Goal: Information Seeking & Learning: Understand process/instructions

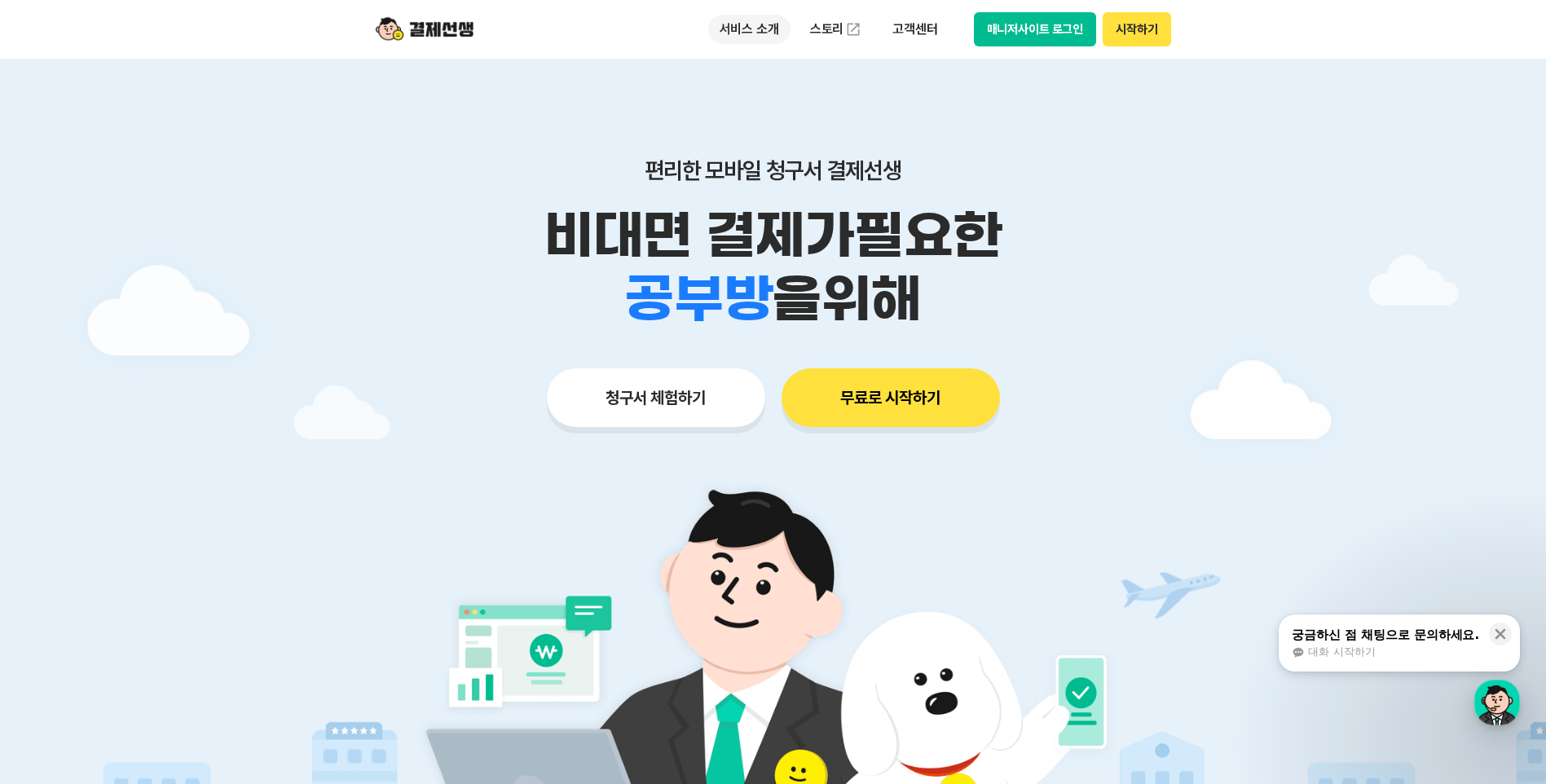
click at [745, 33] on p "서비스 소개" at bounding box center [749, 29] width 83 height 30
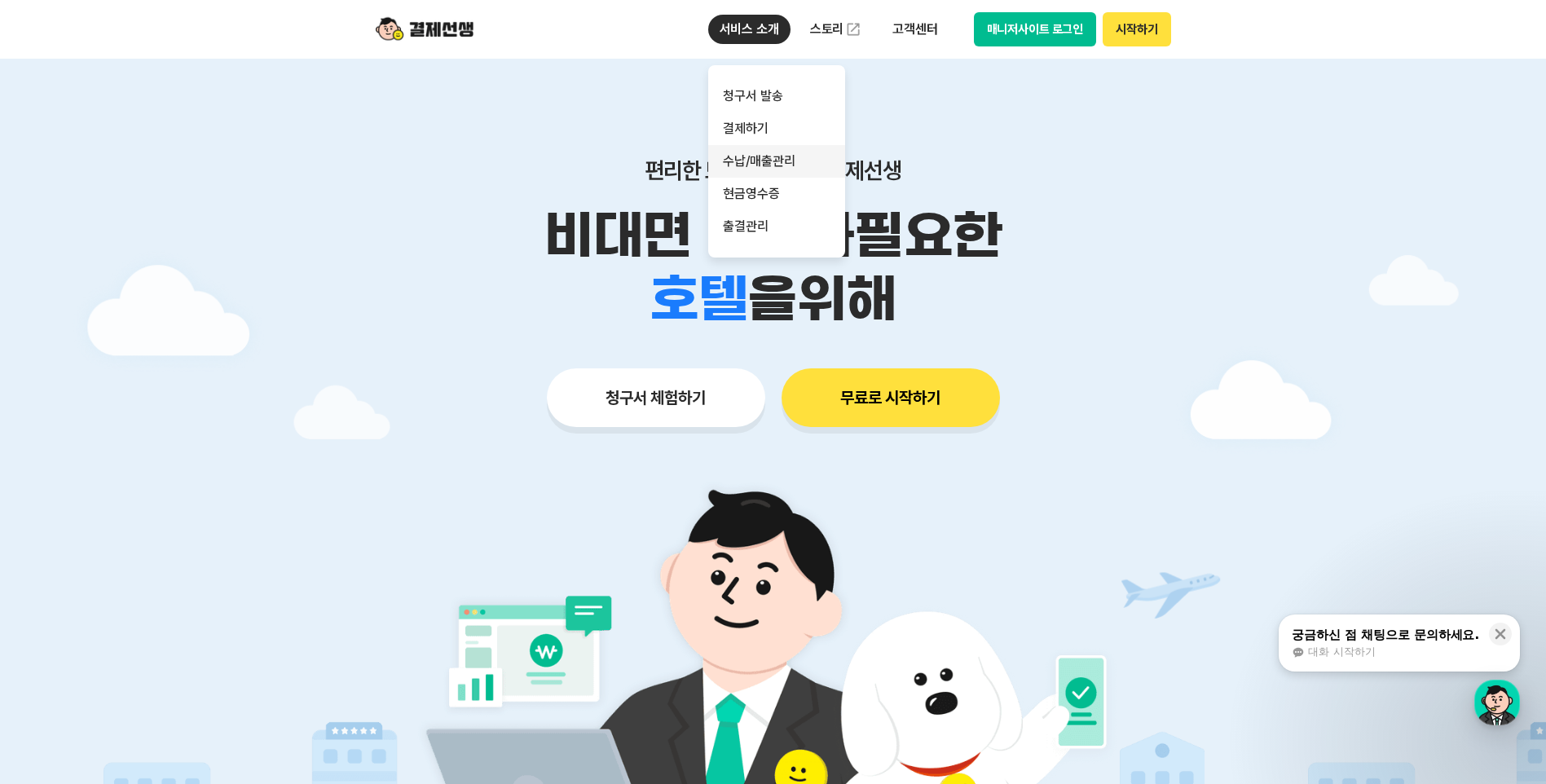
click at [776, 154] on link "수납/매출관리" at bounding box center [776, 161] width 137 height 32
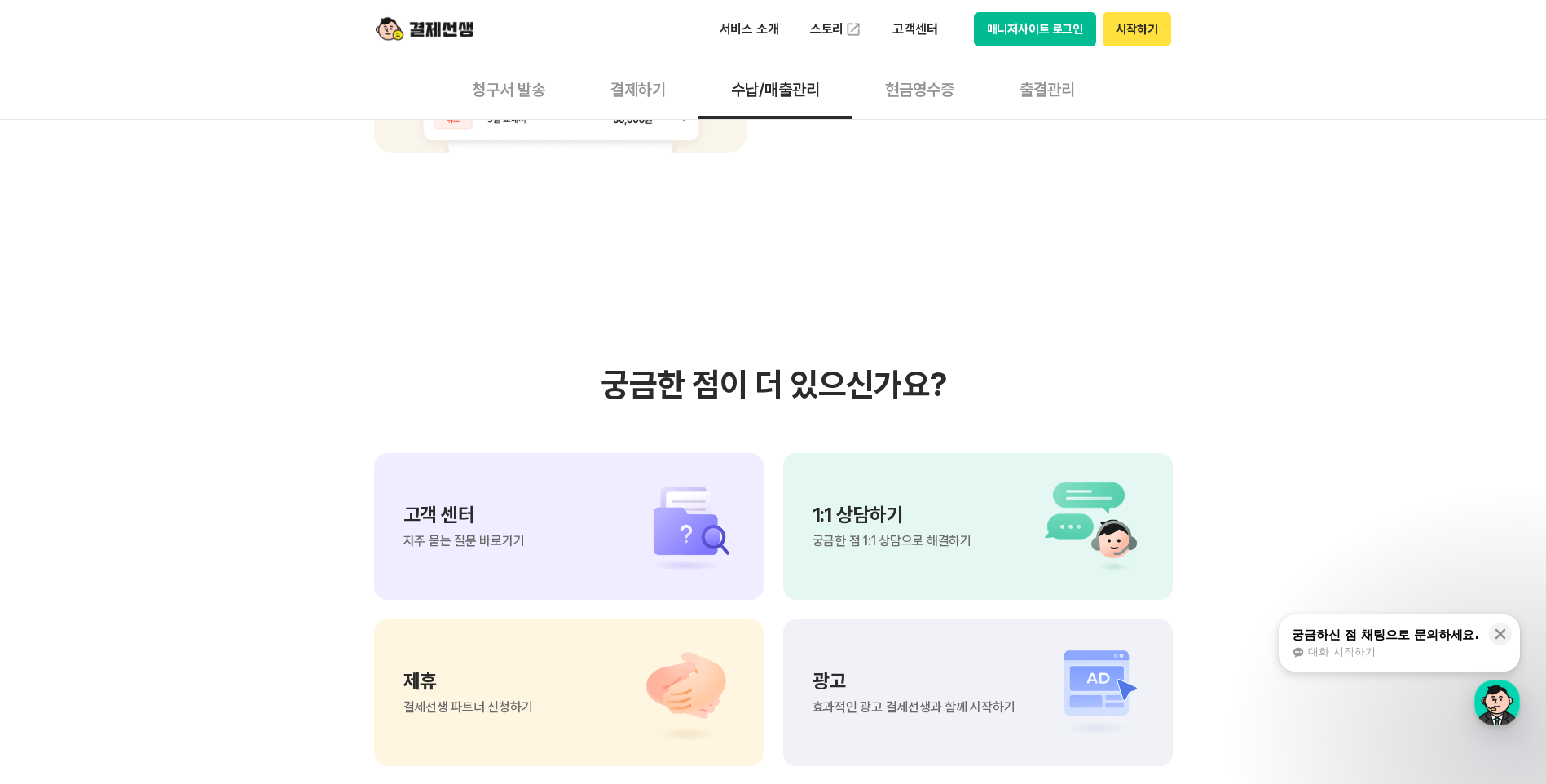
scroll to position [1547, 0]
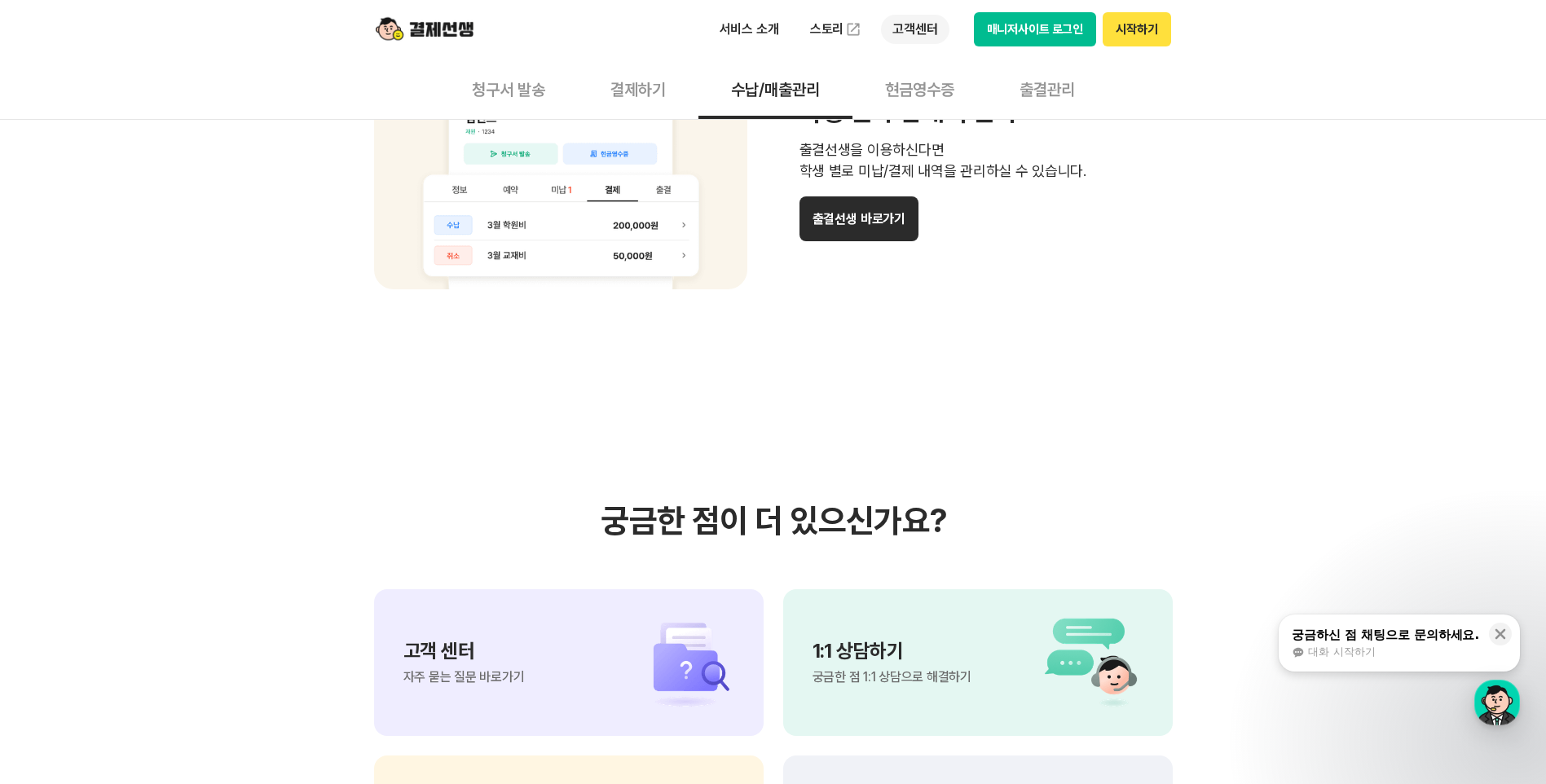
click at [931, 25] on p "고객센터" at bounding box center [914, 29] width 67 height 30
click at [932, 96] on link "자주 묻는 질문" at bounding box center [949, 96] width 137 height 32
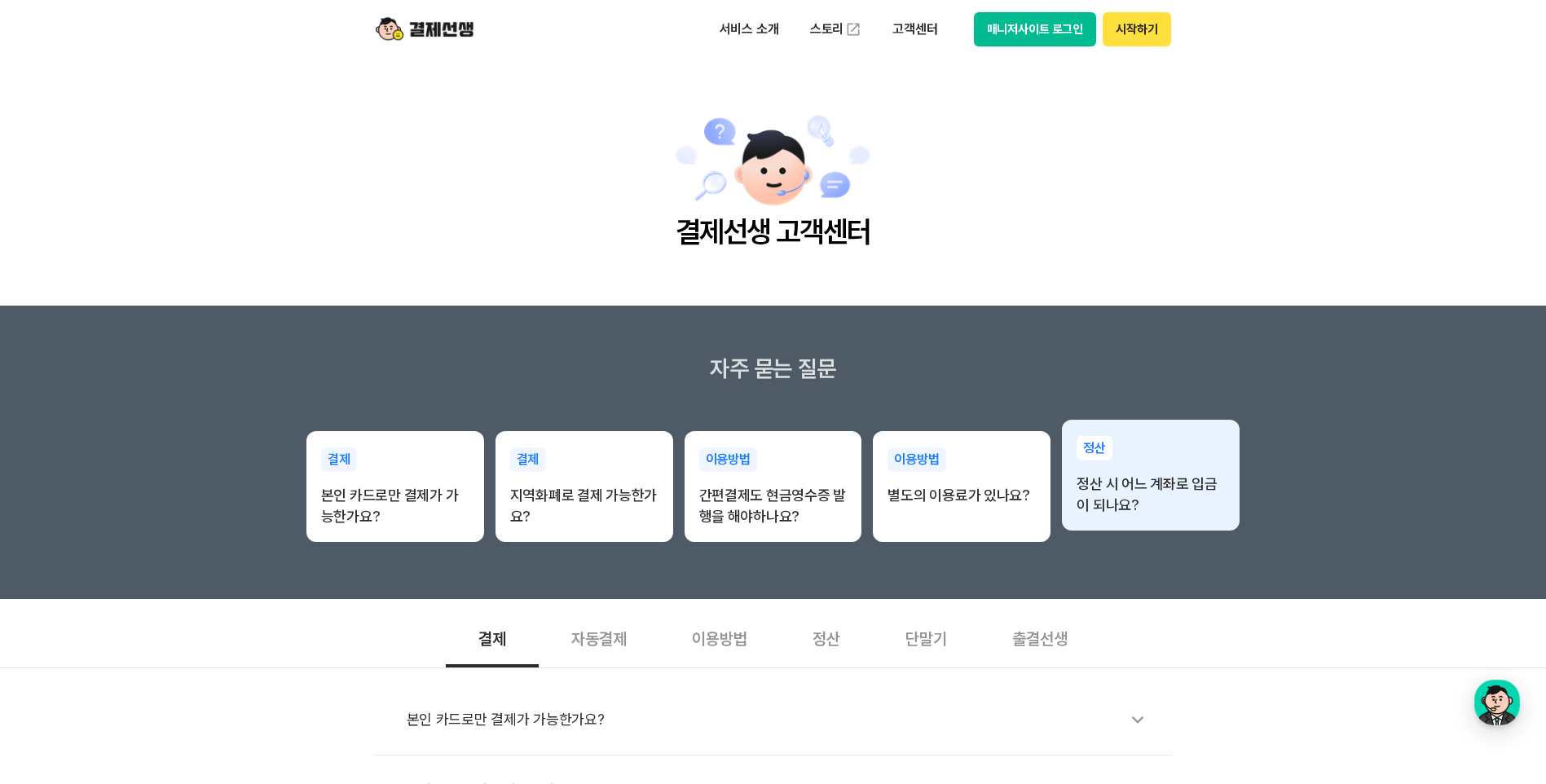
click at [1155, 498] on p "정산 시 어느 계좌로 입금이 되나요?" at bounding box center [1150, 494] width 148 height 42
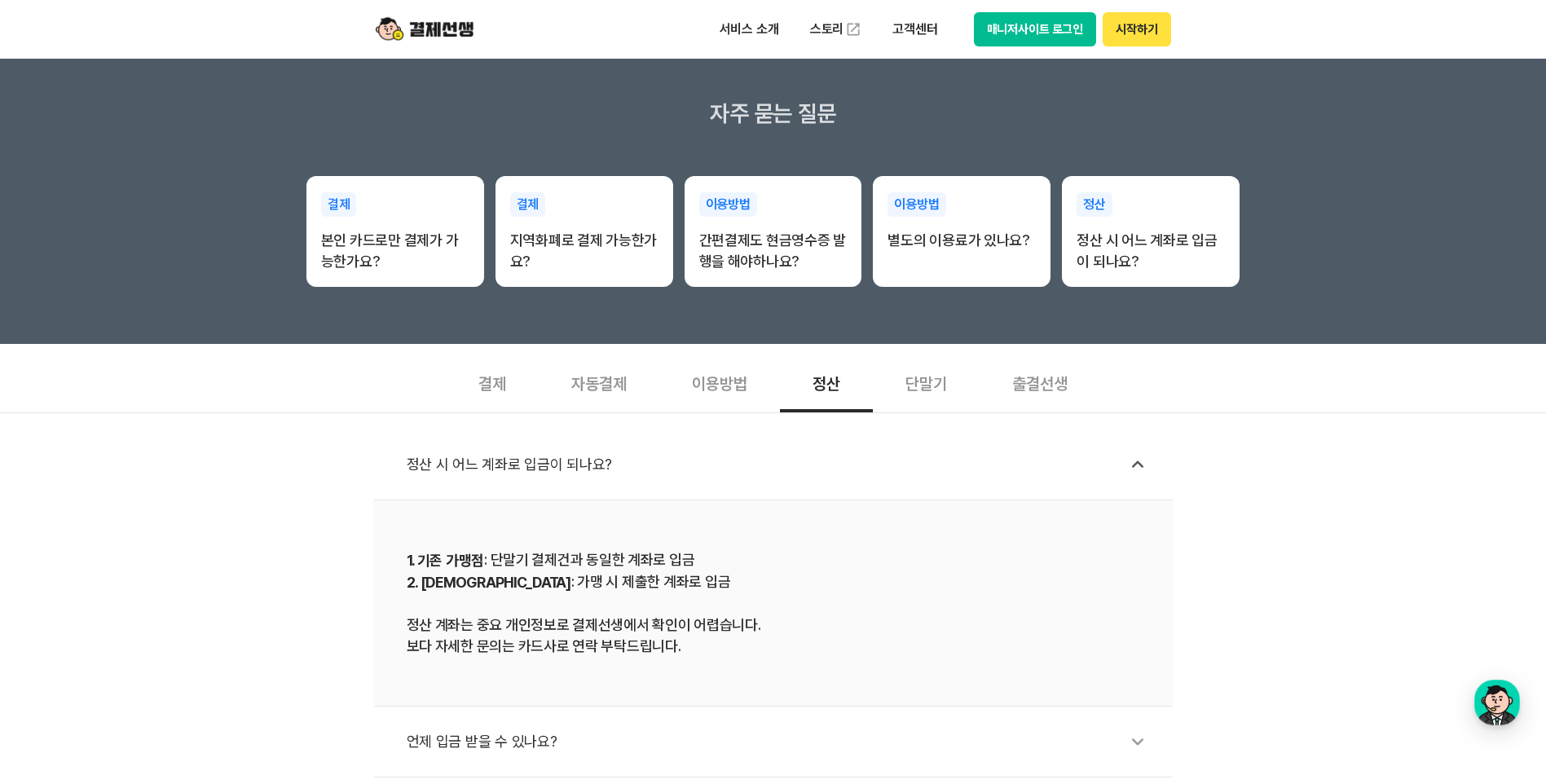
scroll to position [245, 0]
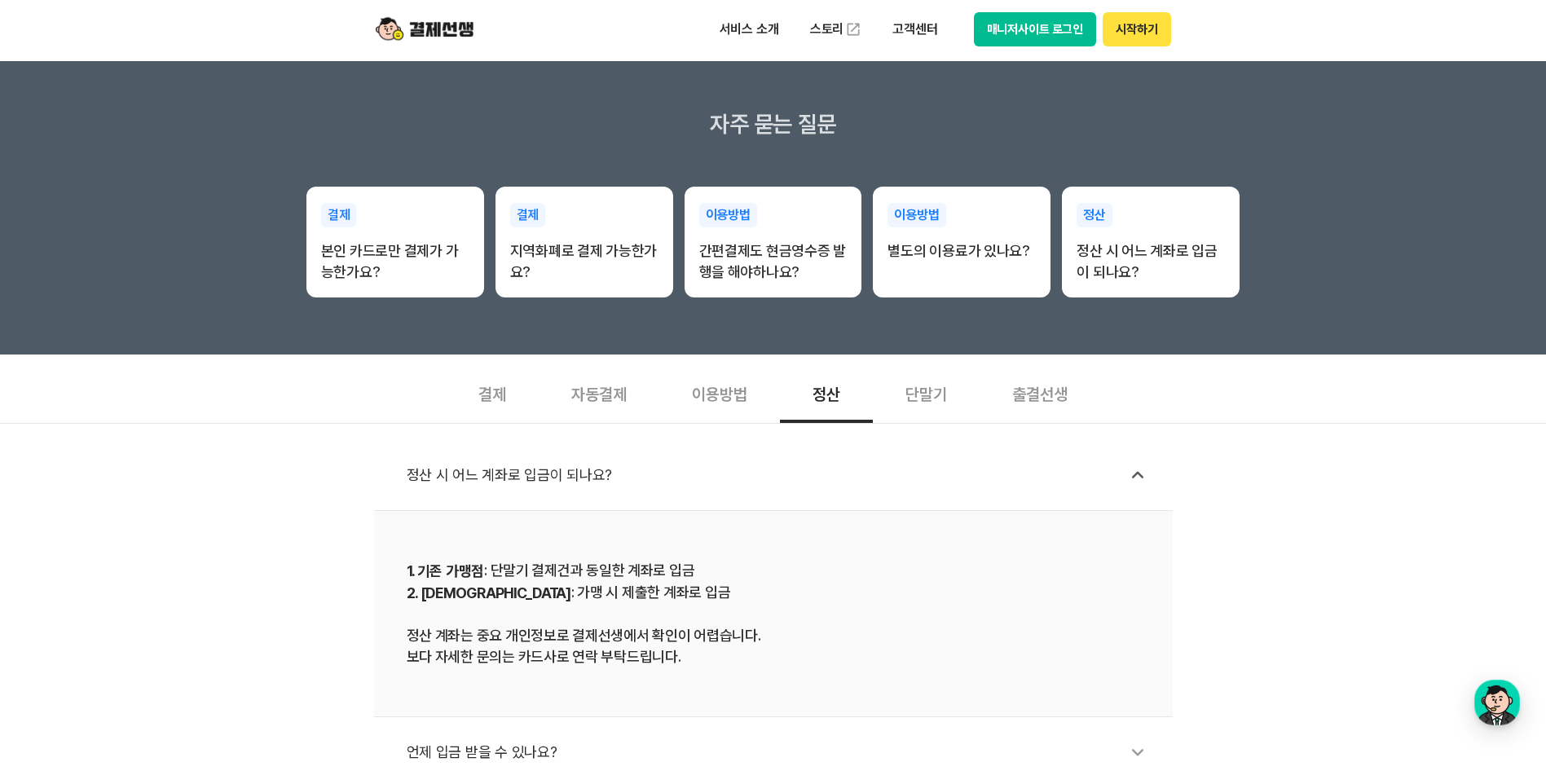
click at [924, 392] on div "단말기" at bounding box center [925, 392] width 107 height 60
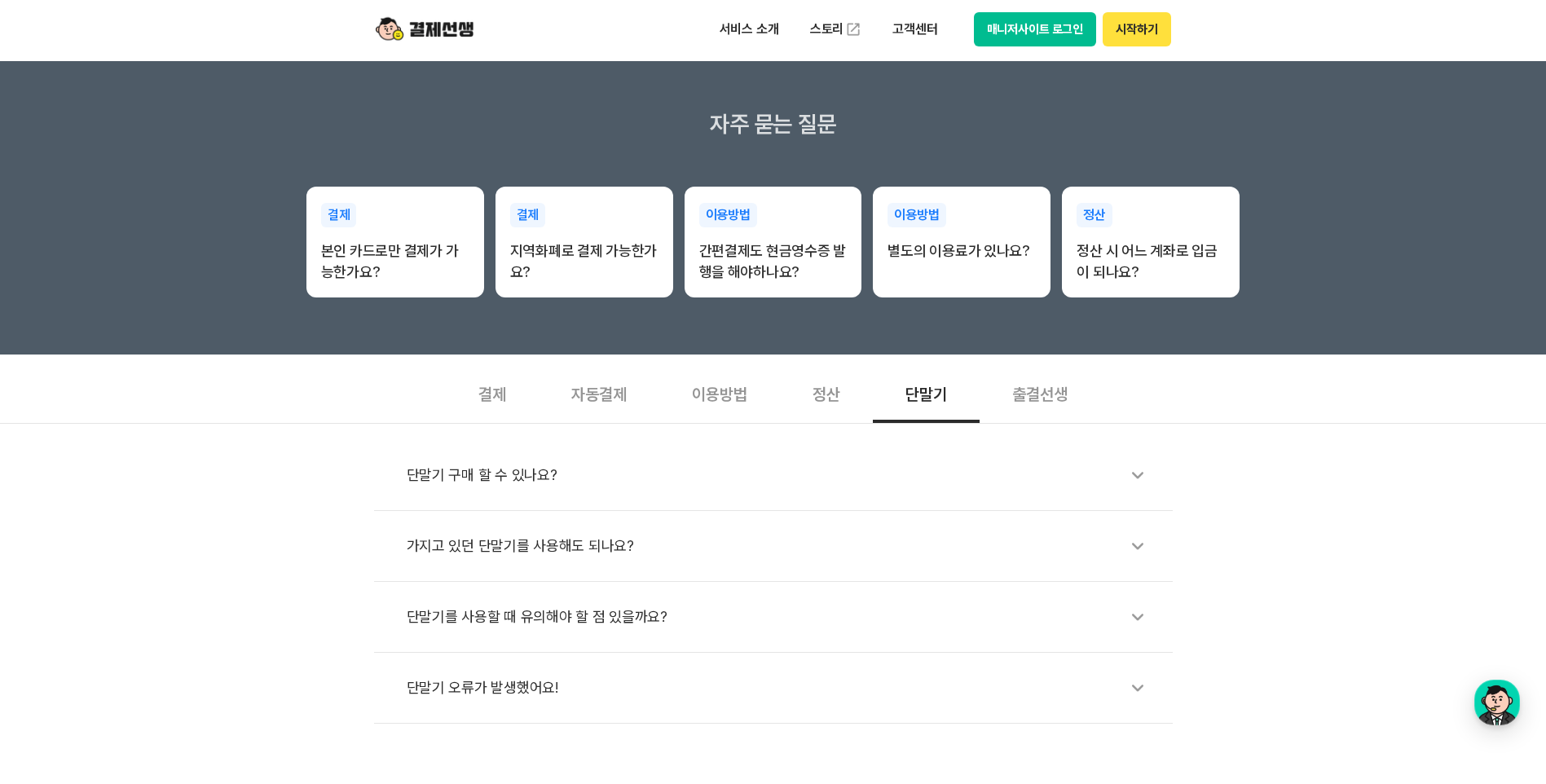
click at [506, 477] on div "단말기 구매 할 수 있나요?" at bounding box center [782, 475] width 750 height 38
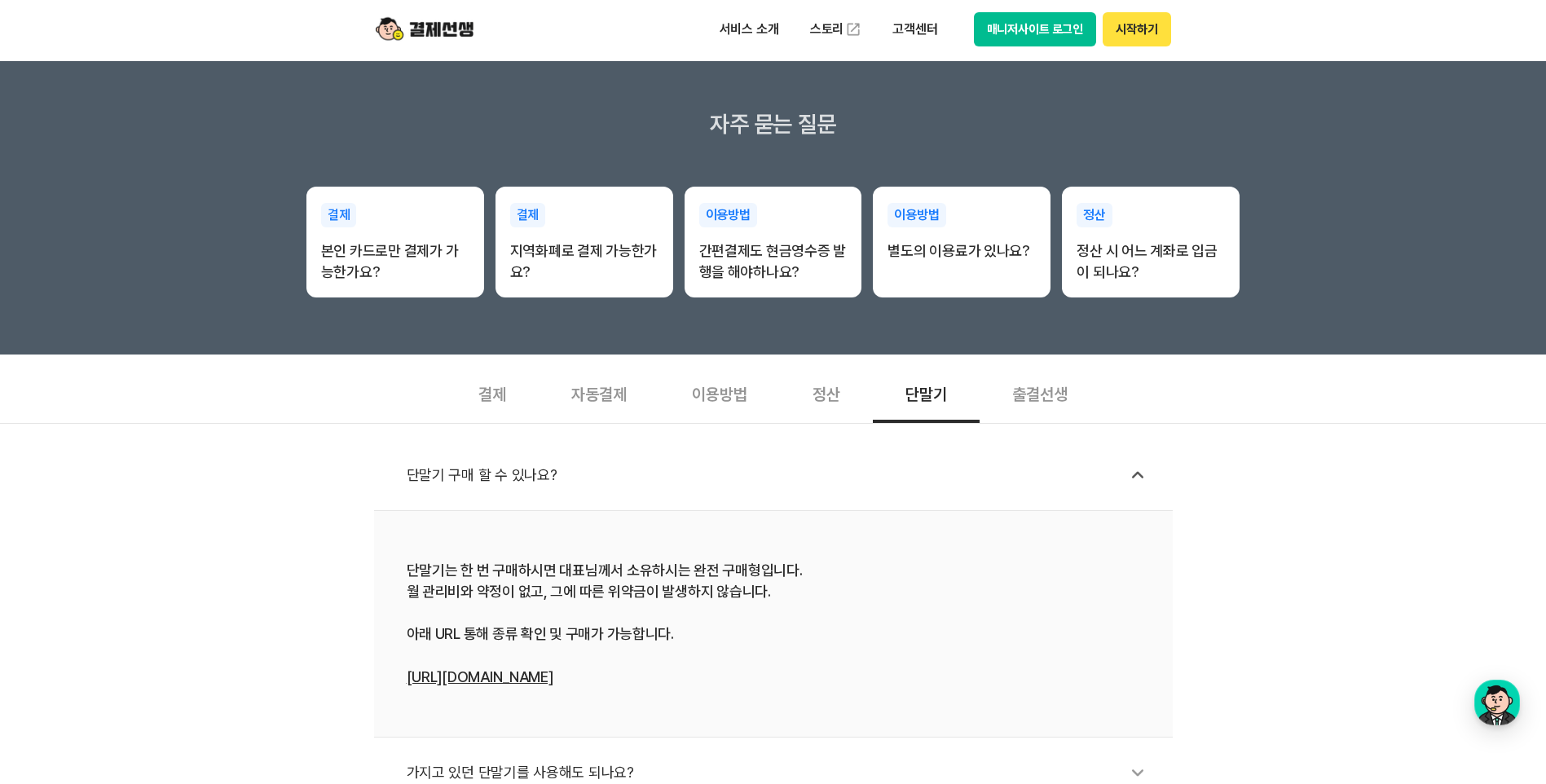
scroll to position [325, 0]
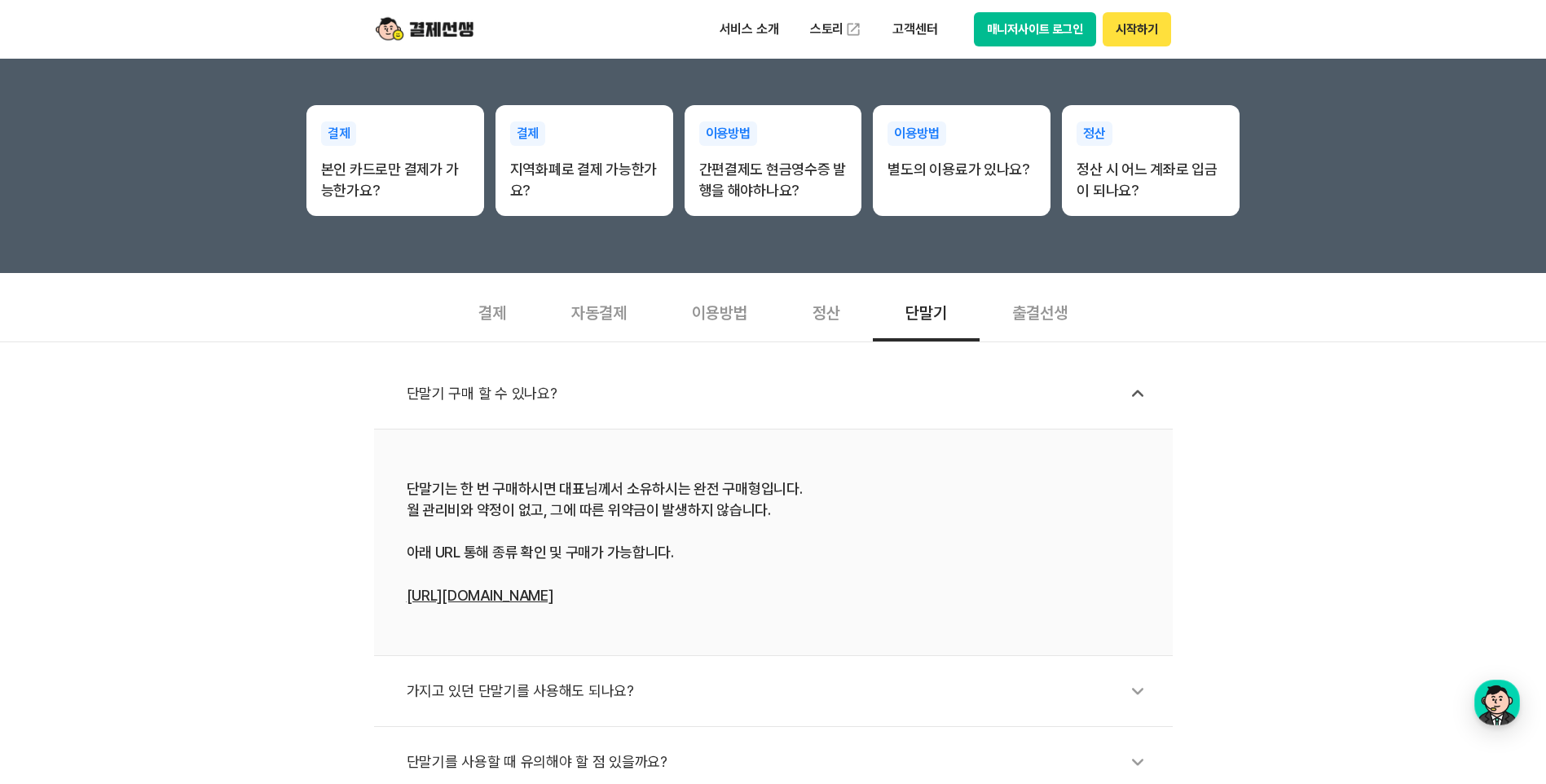
click at [553, 592] on link "[URL][DOMAIN_NAME]" at bounding box center [479, 594] width 147 height 17
click at [515, 695] on div "가지고 있던 단말기를 사용해도 되나요?" at bounding box center [782, 690] width 750 height 38
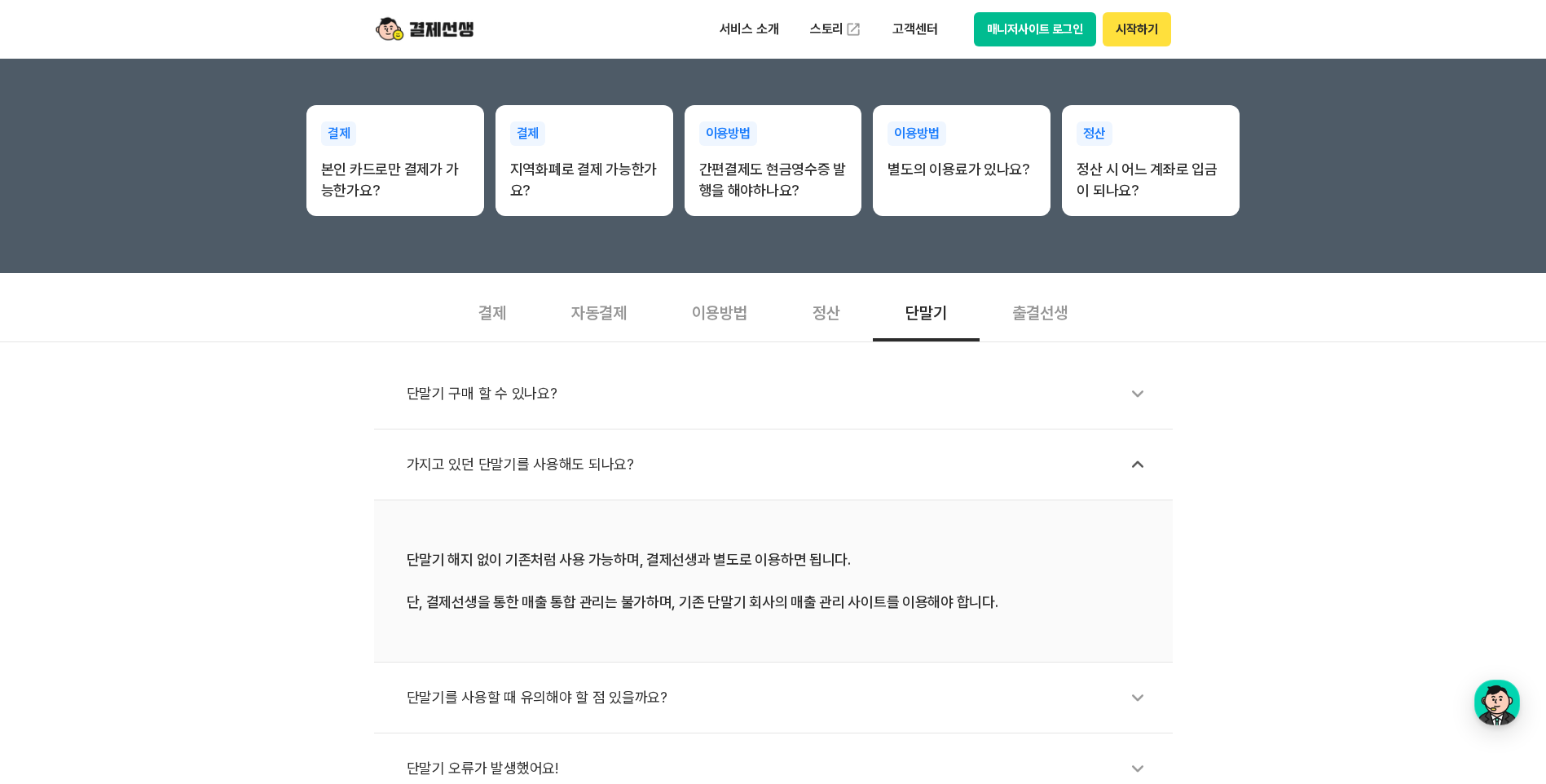
scroll to position [489, 0]
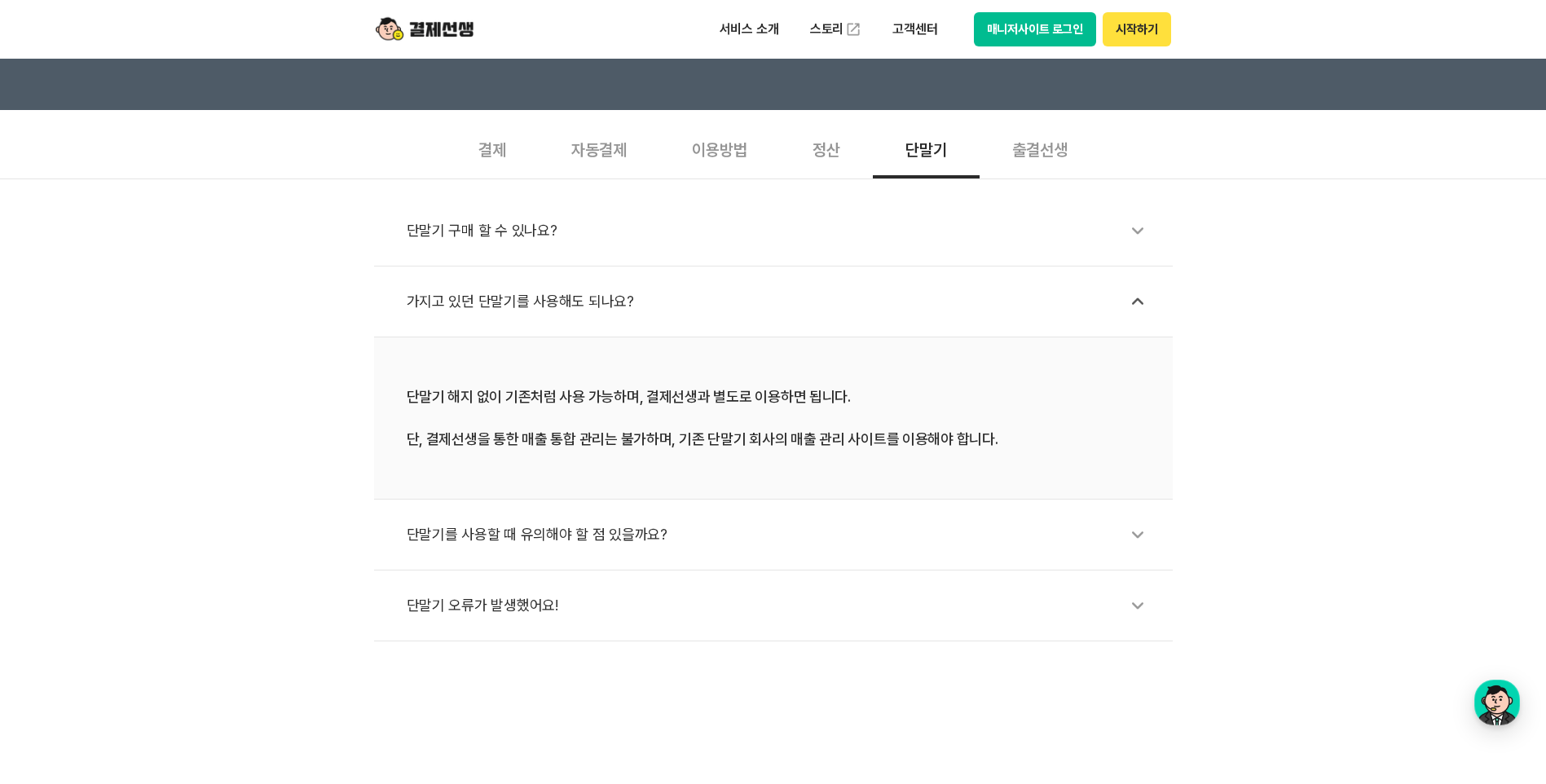
click at [629, 536] on div "단말기를 사용할 때 유의해야 할 점 있을까요?" at bounding box center [782, 534] width 750 height 38
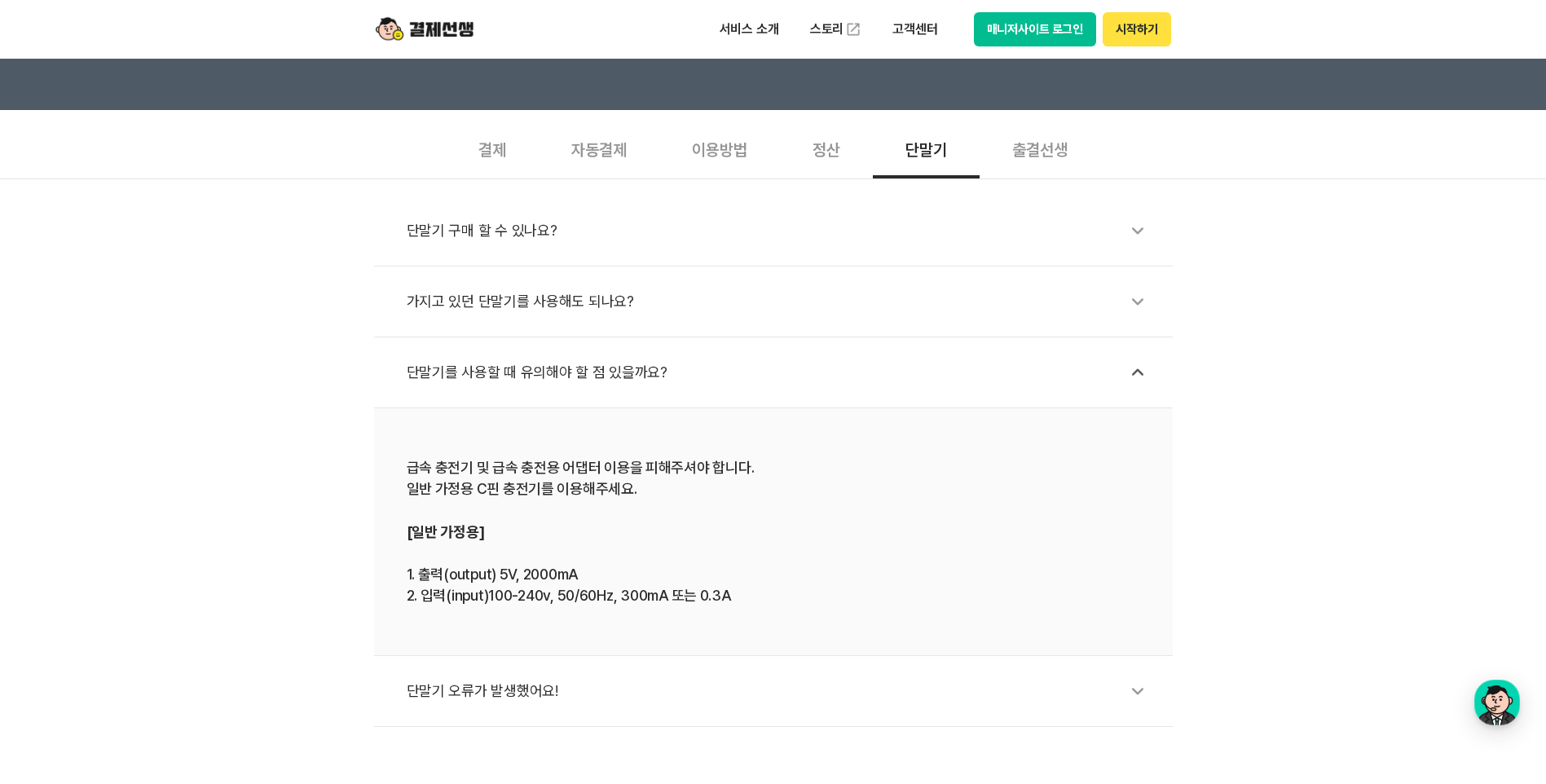
click at [507, 686] on div "단말기 오류가 발생했어요!" at bounding box center [782, 690] width 750 height 38
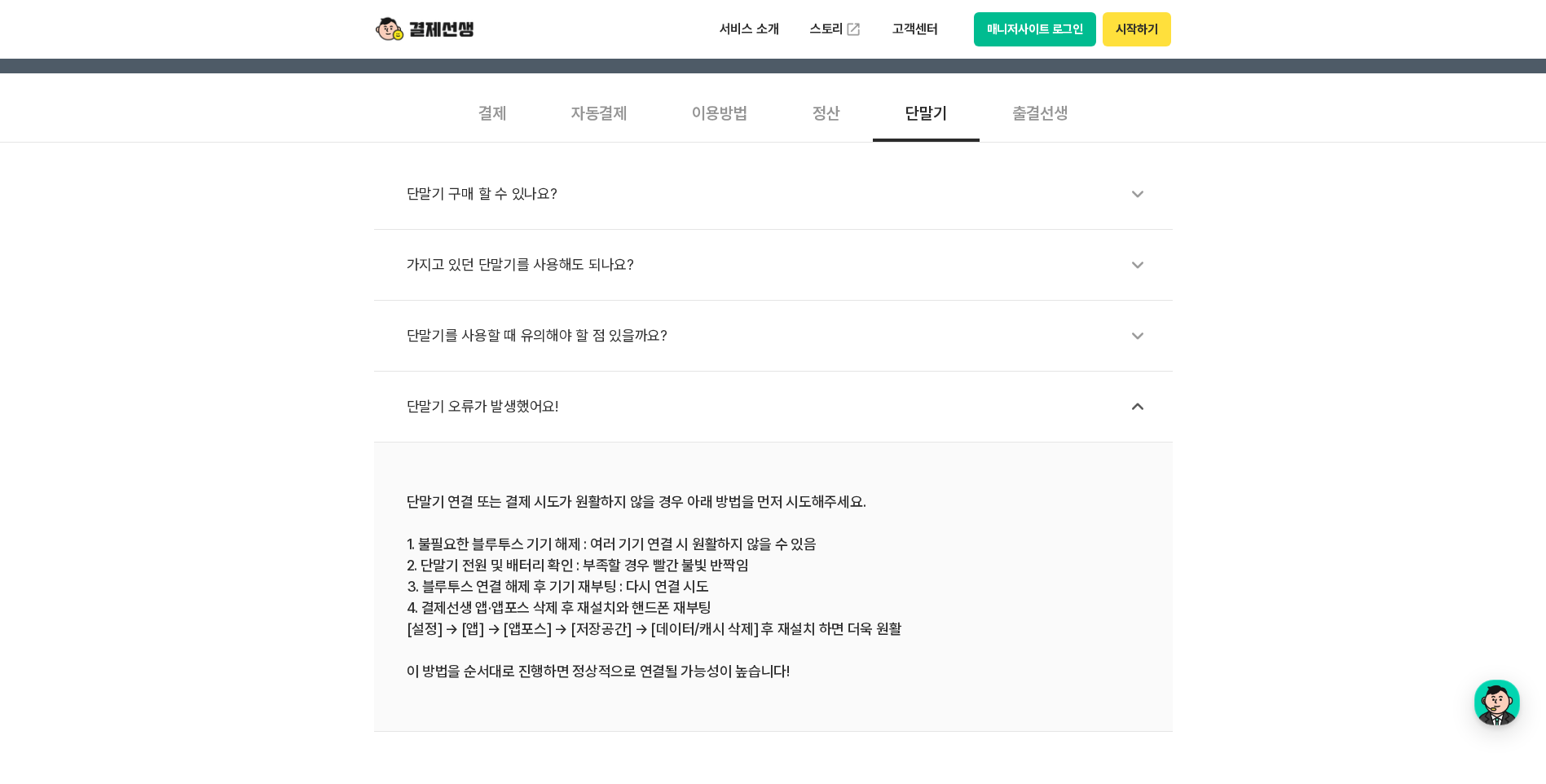
scroll to position [407, 0]
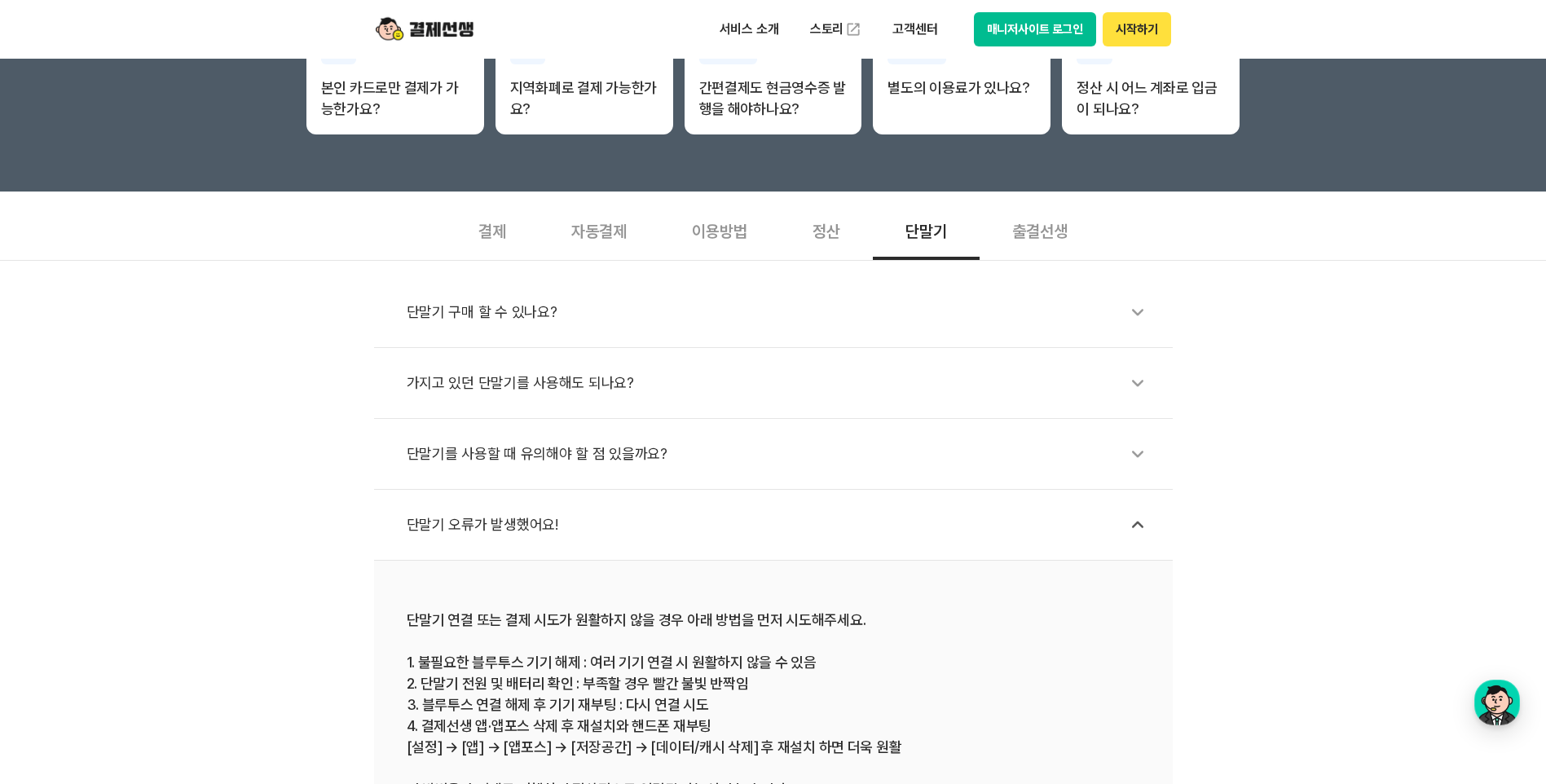
click at [676, 236] on div "이용방법" at bounding box center [719, 229] width 121 height 60
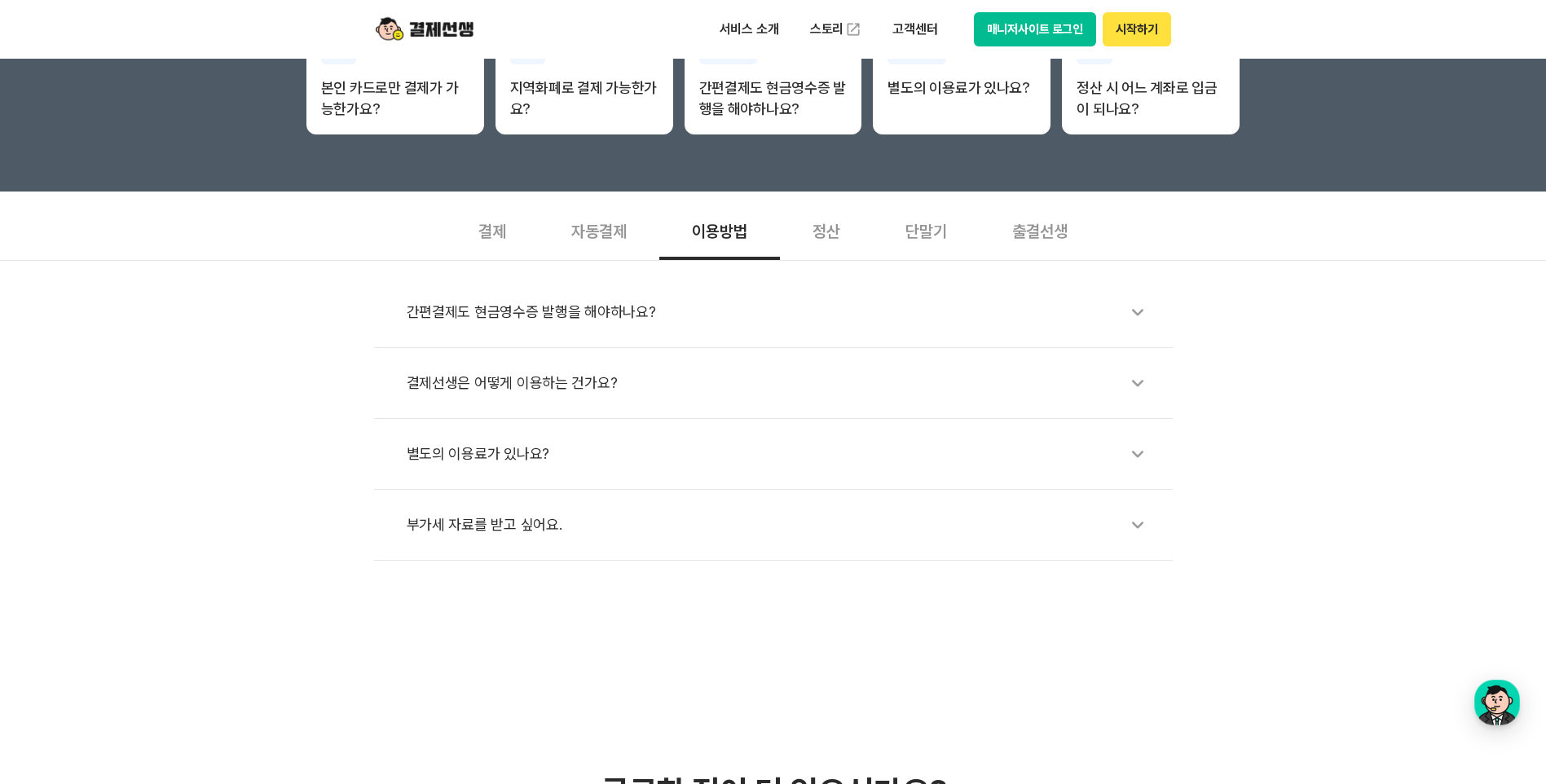
click at [556, 323] on div "간편결제도 현금영수증 발행을 해야하나요?" at bounding box center [782, 312] width 750 height 38
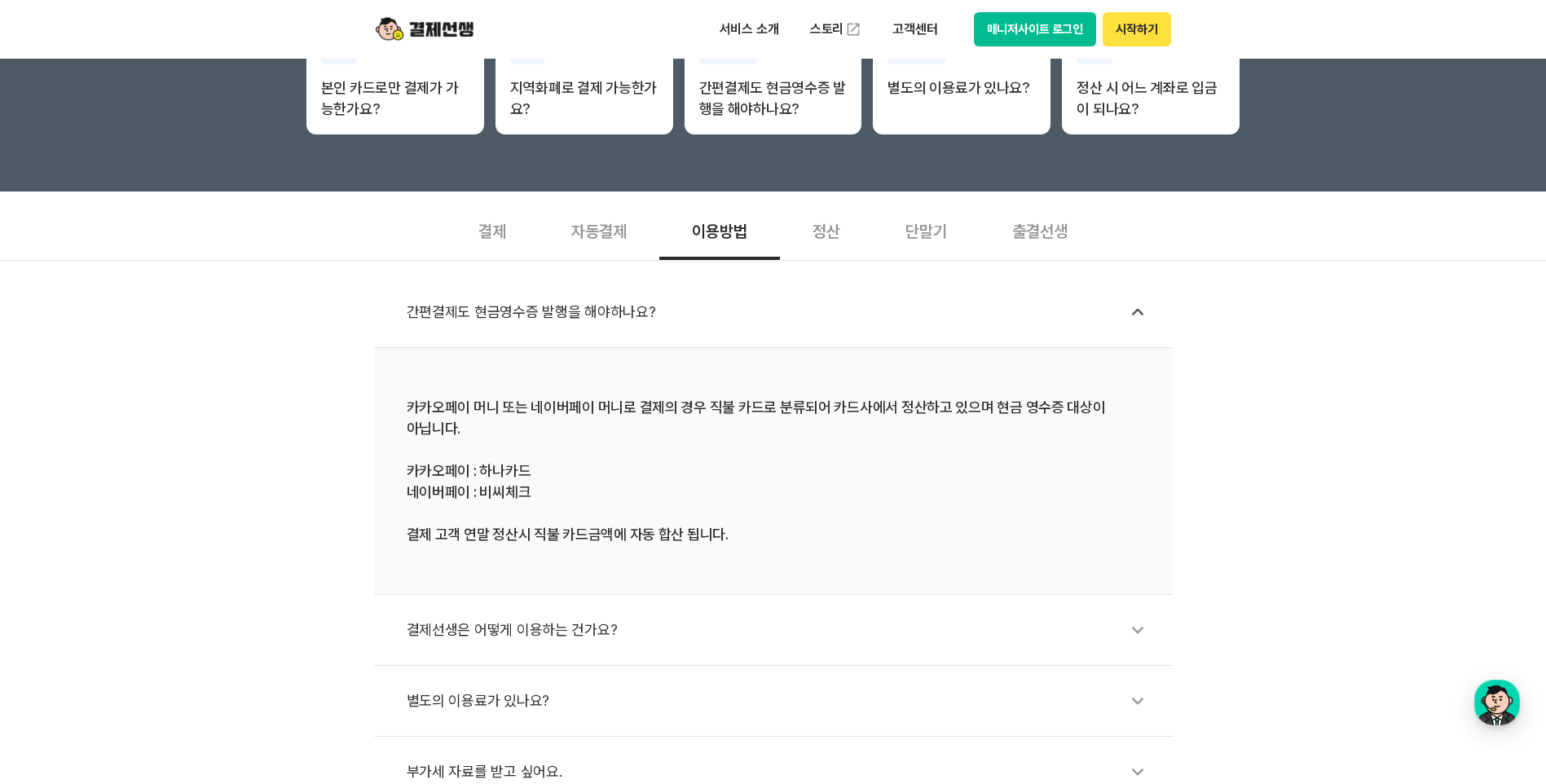
click at [557, 625] on div "결제선생은 어떻게 이용하는 건가요?" at bounding box center [782, 629] width 750 height 38
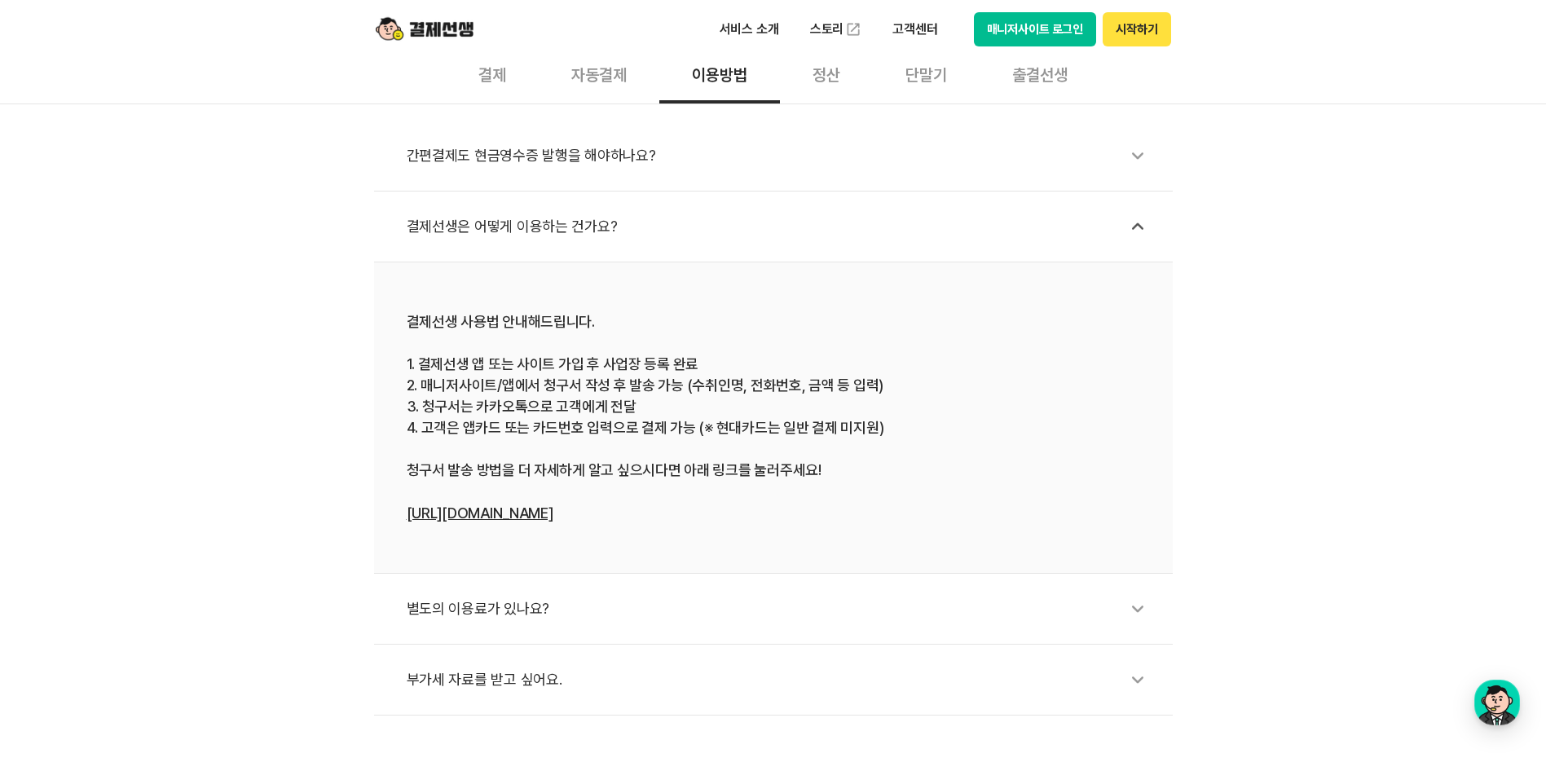
scroll to position [570, 0]
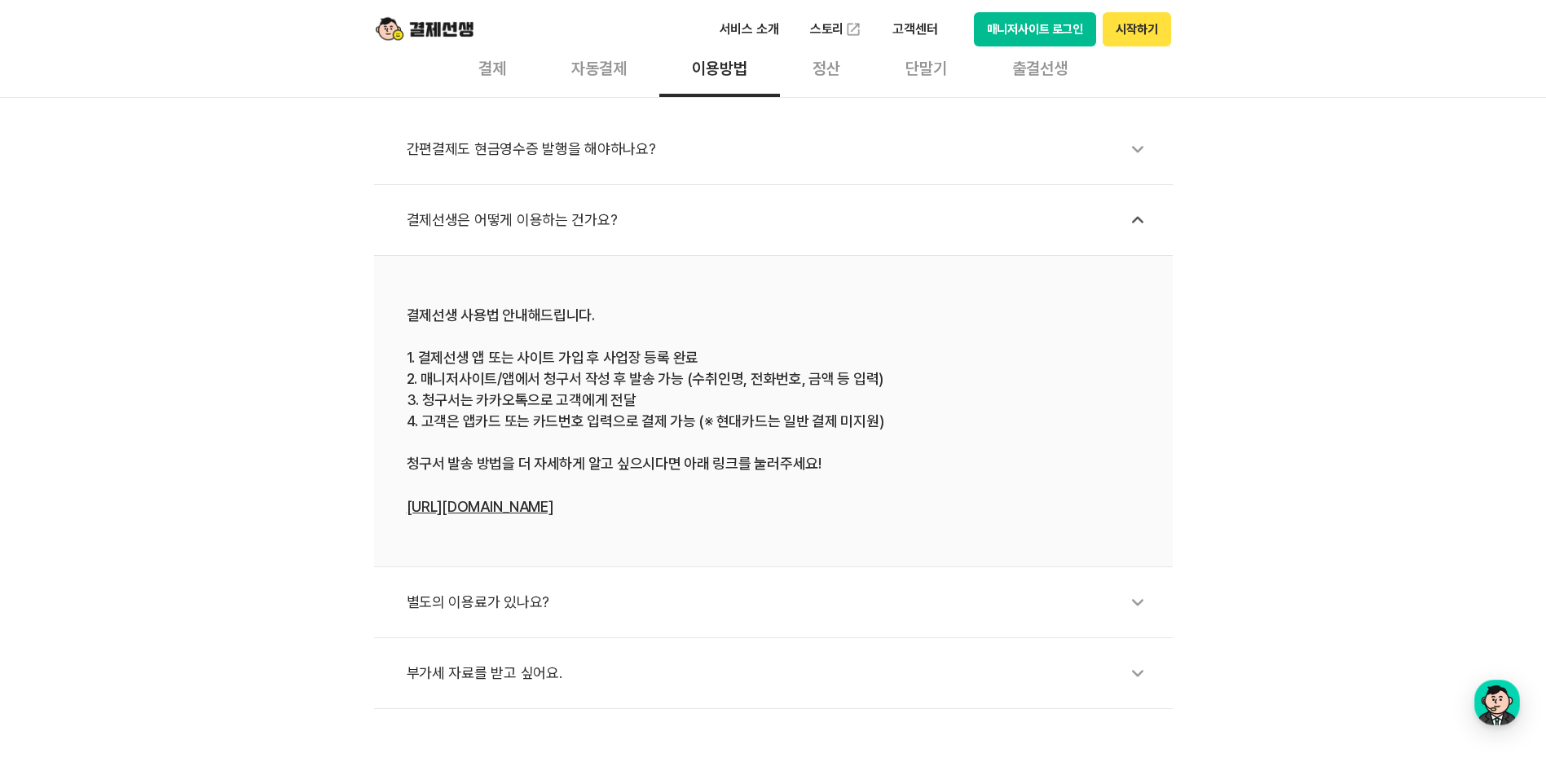
click at [483, 610] on div "별도의 이용료가 있나요?" at bounding box center [782, 602] width 750 height 38
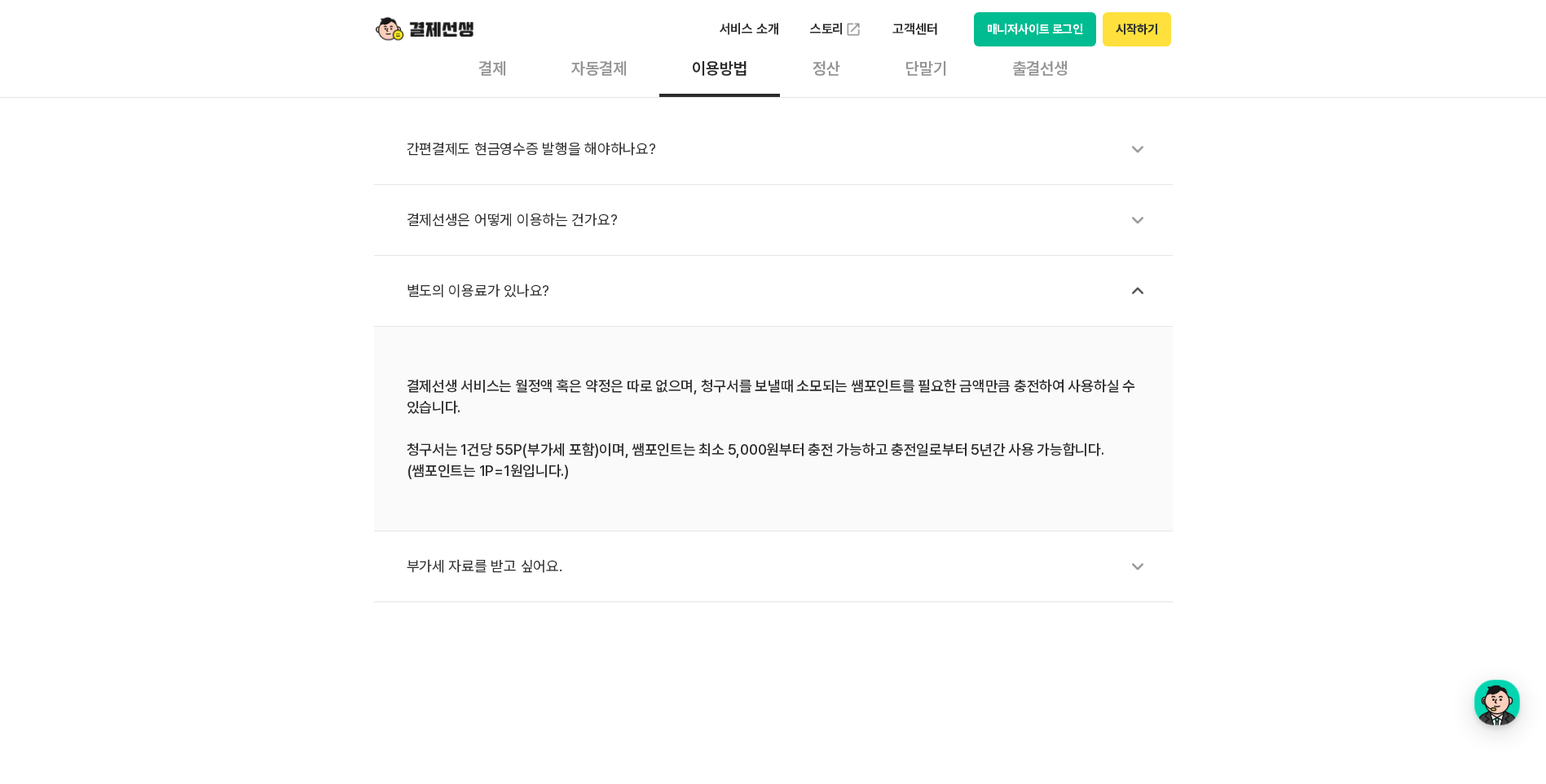
click at [477, 558] on div "부가세 자료를 받고 싶어요." at bounding box center [782, 566] width 750 height 38
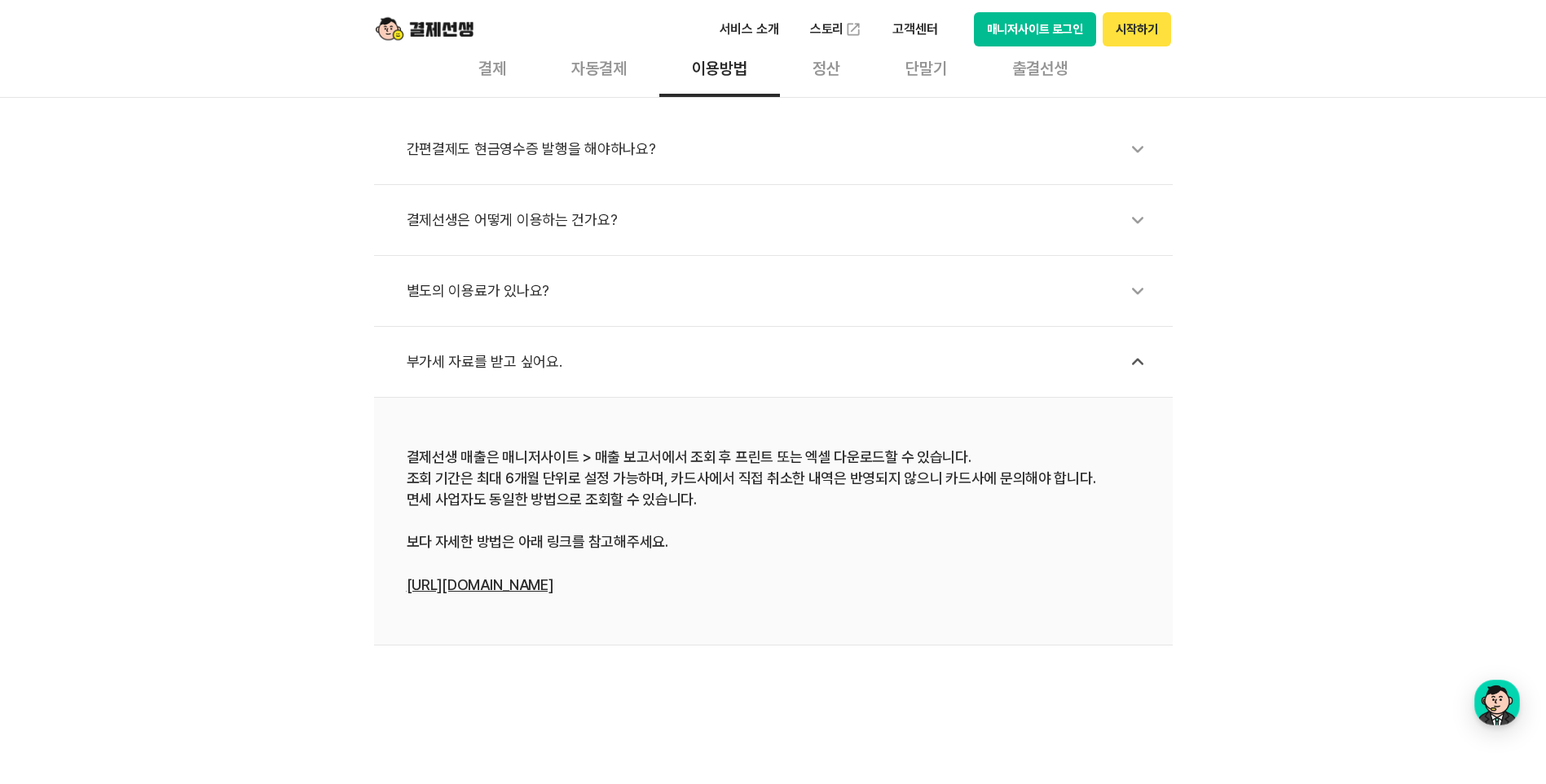
click at [501, 296] on div "별도의 이용료가 있나요?" at bounding box center [782, 291] width 750 height 38
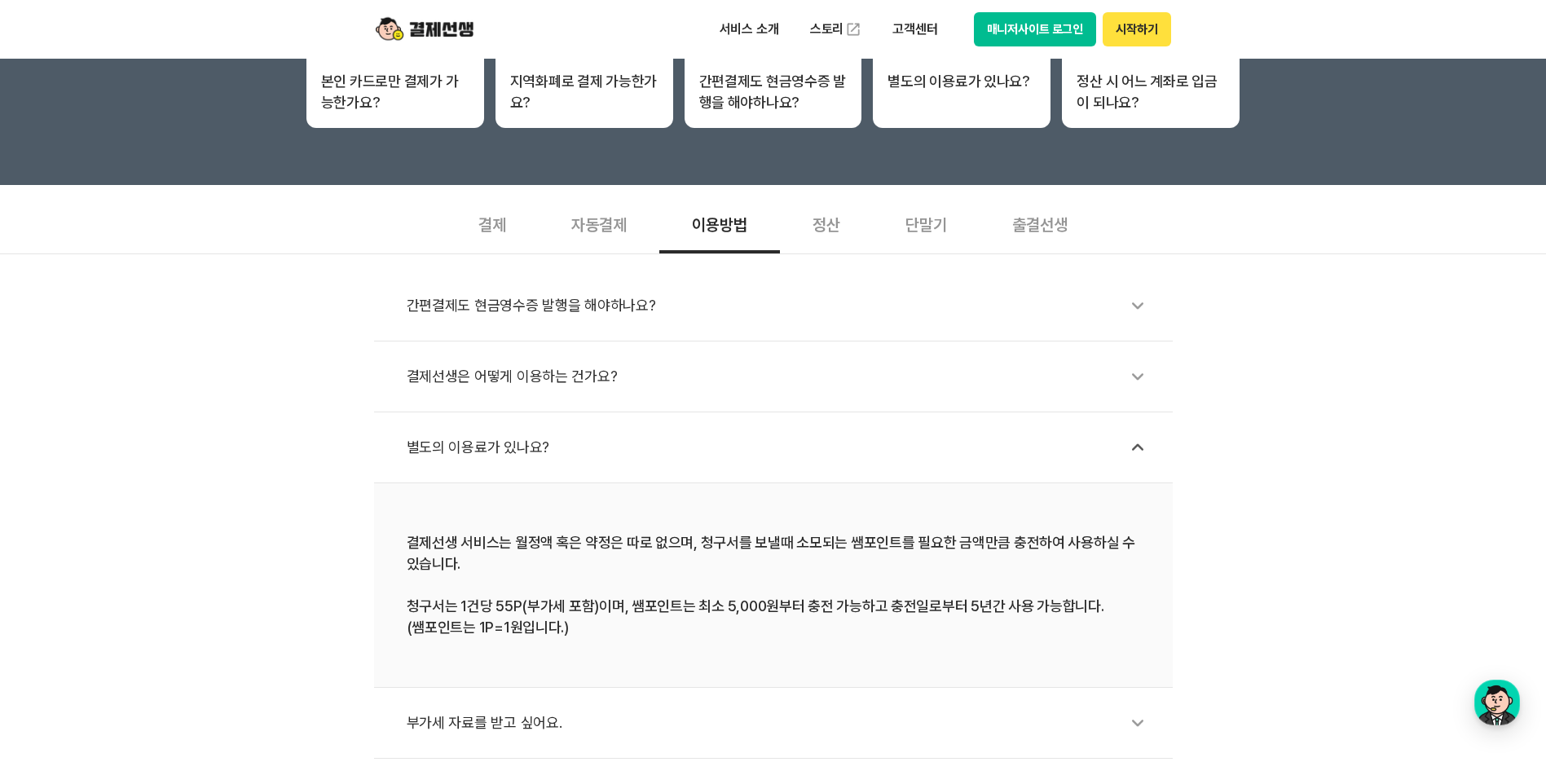
scroll to position [407, 0]
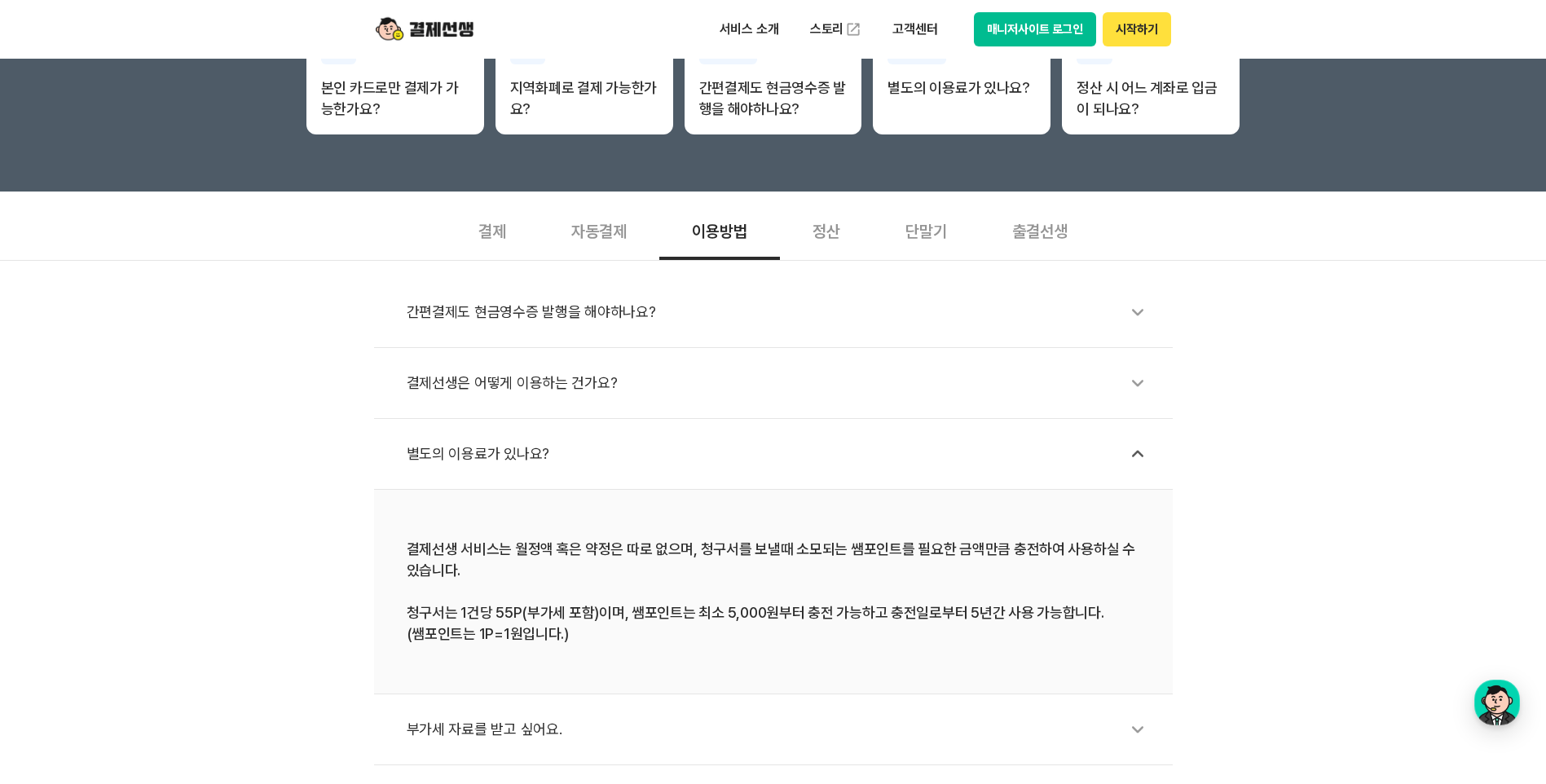
click at [603, 240] on div "자동결제" at bounding box center [599, 229] width 121 height 60
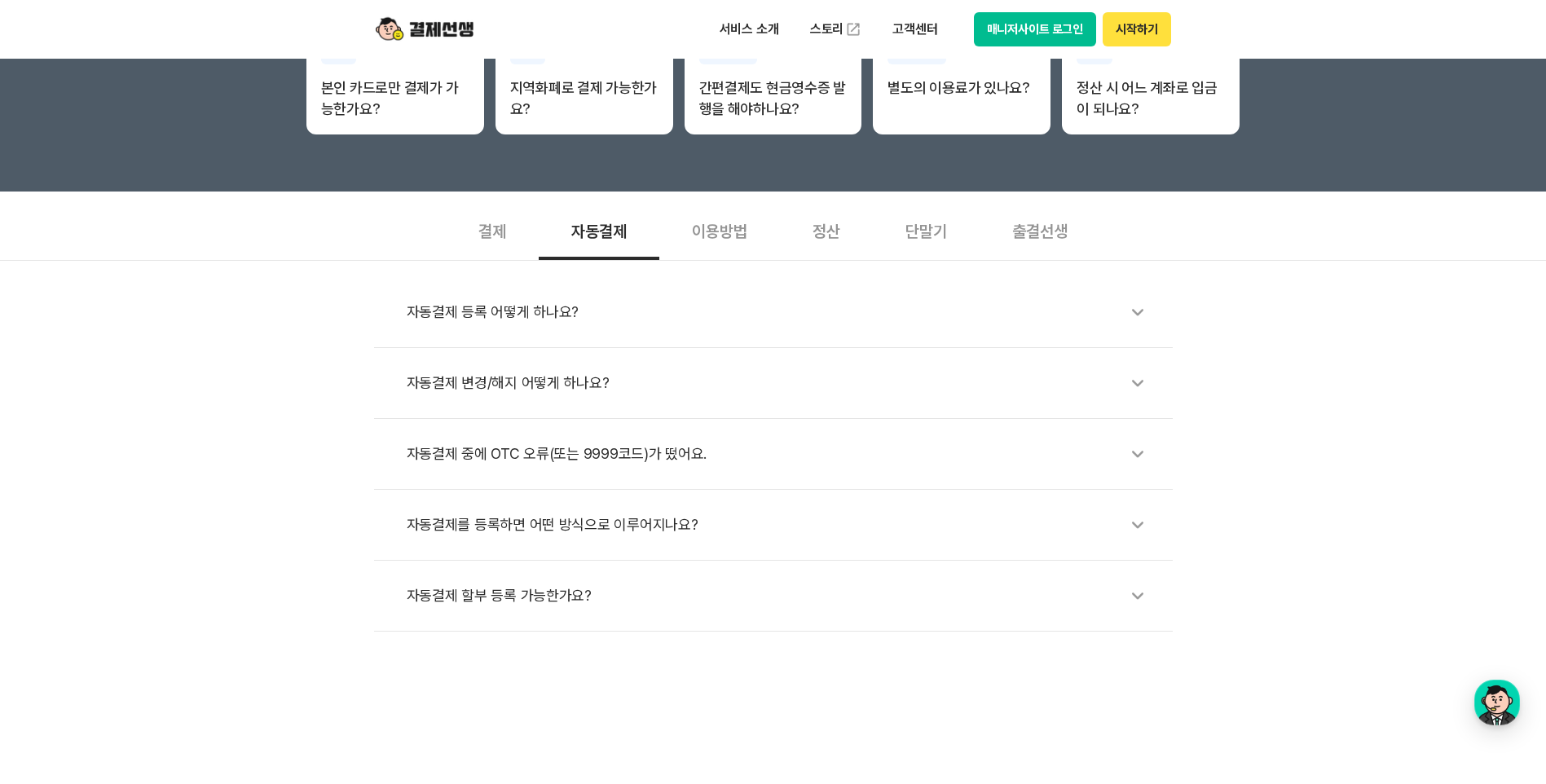
click at [487, 298] on div "자동결제 등록 어떻게 하나요?" at bounding box center [782, 312] width 750 height 38
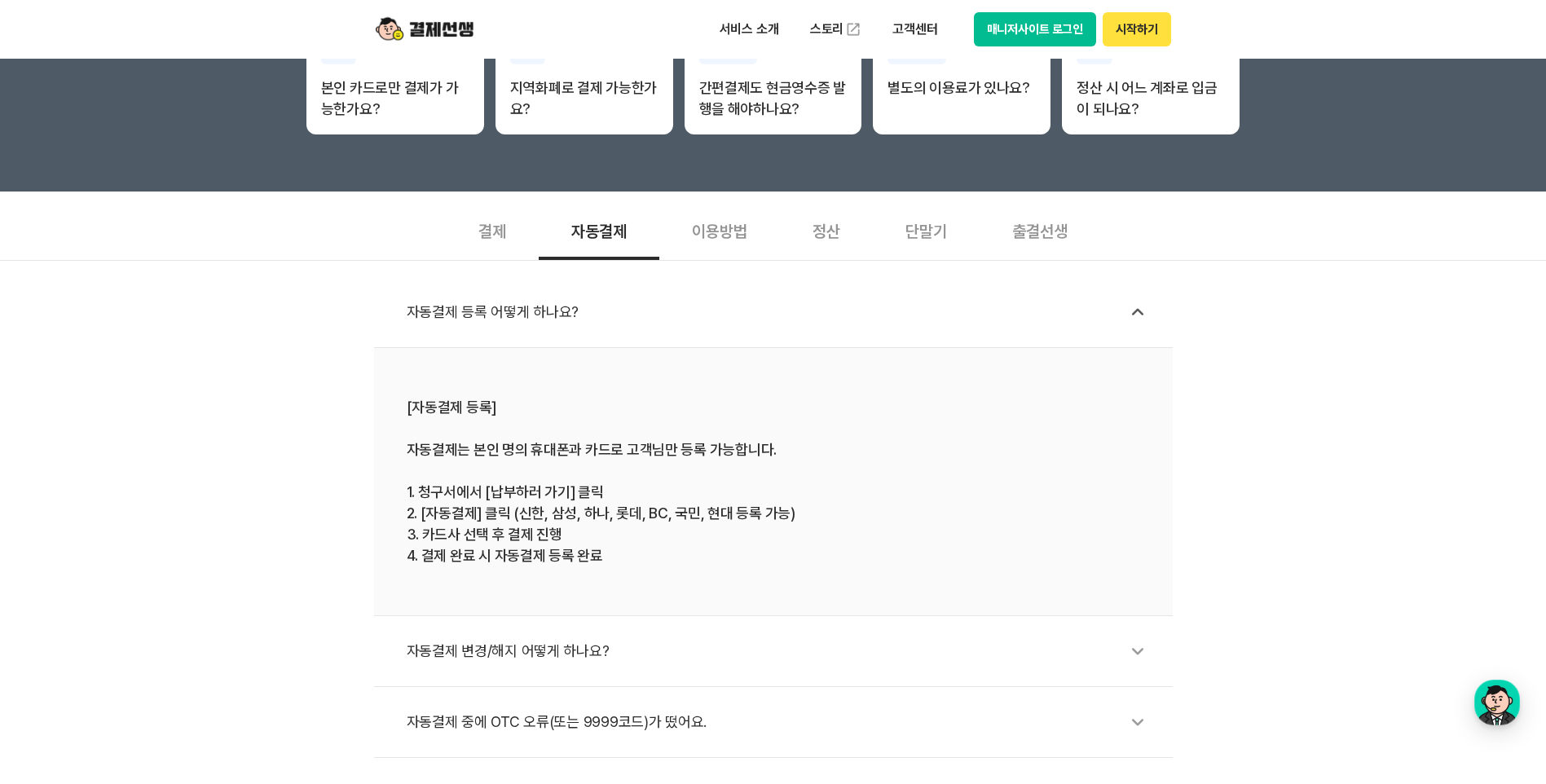
click at [541, 649] on div "자동결제 변경/해지 어떻게 하나요?" at bounding box center [782, 651] width 750 height 38
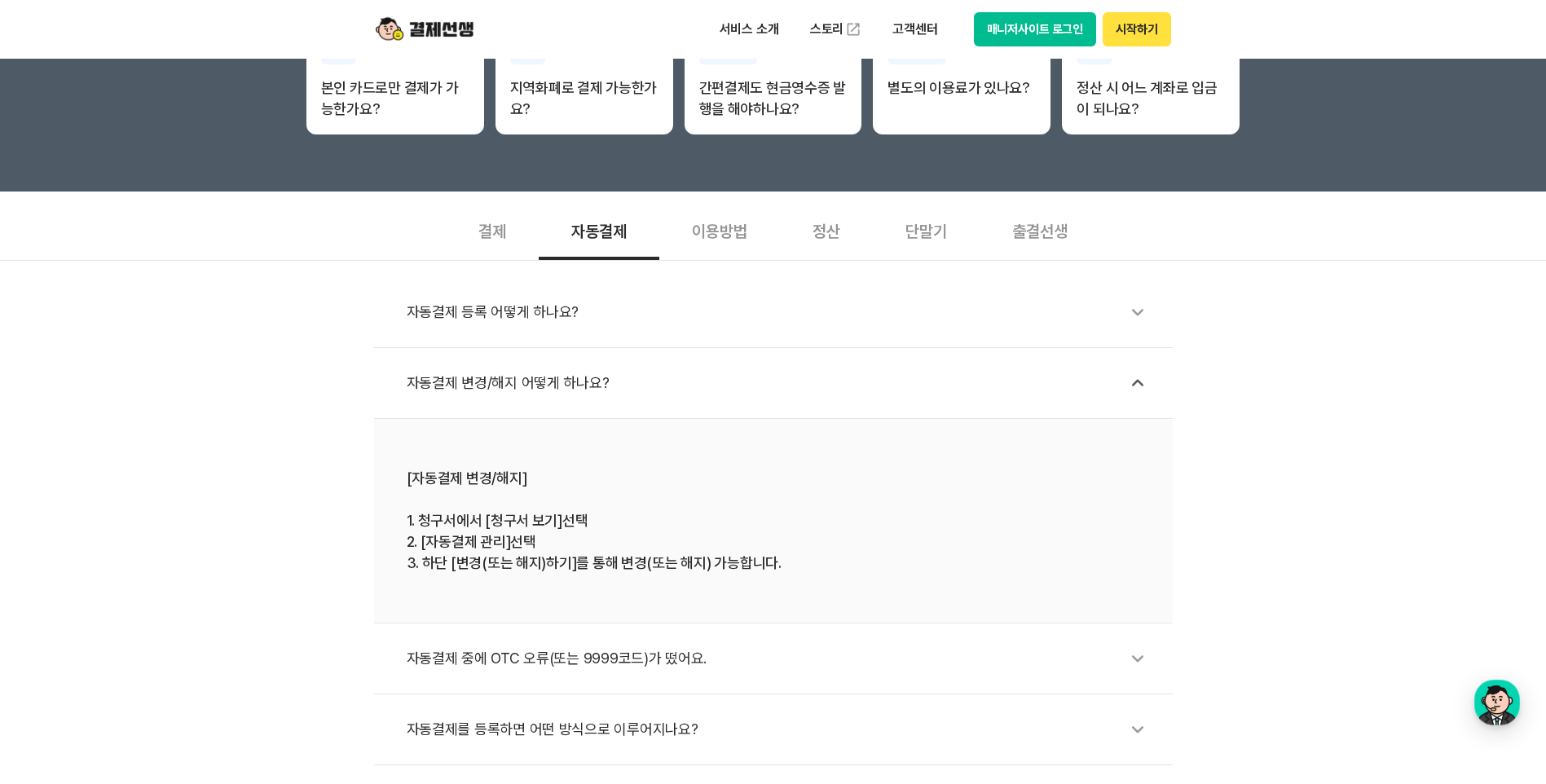
click at [550, 659] on div "자동결제 중에 OTC 오류(또는 9999코드)가 떴어요." at bounding box center [782, 658] width 750 height 38
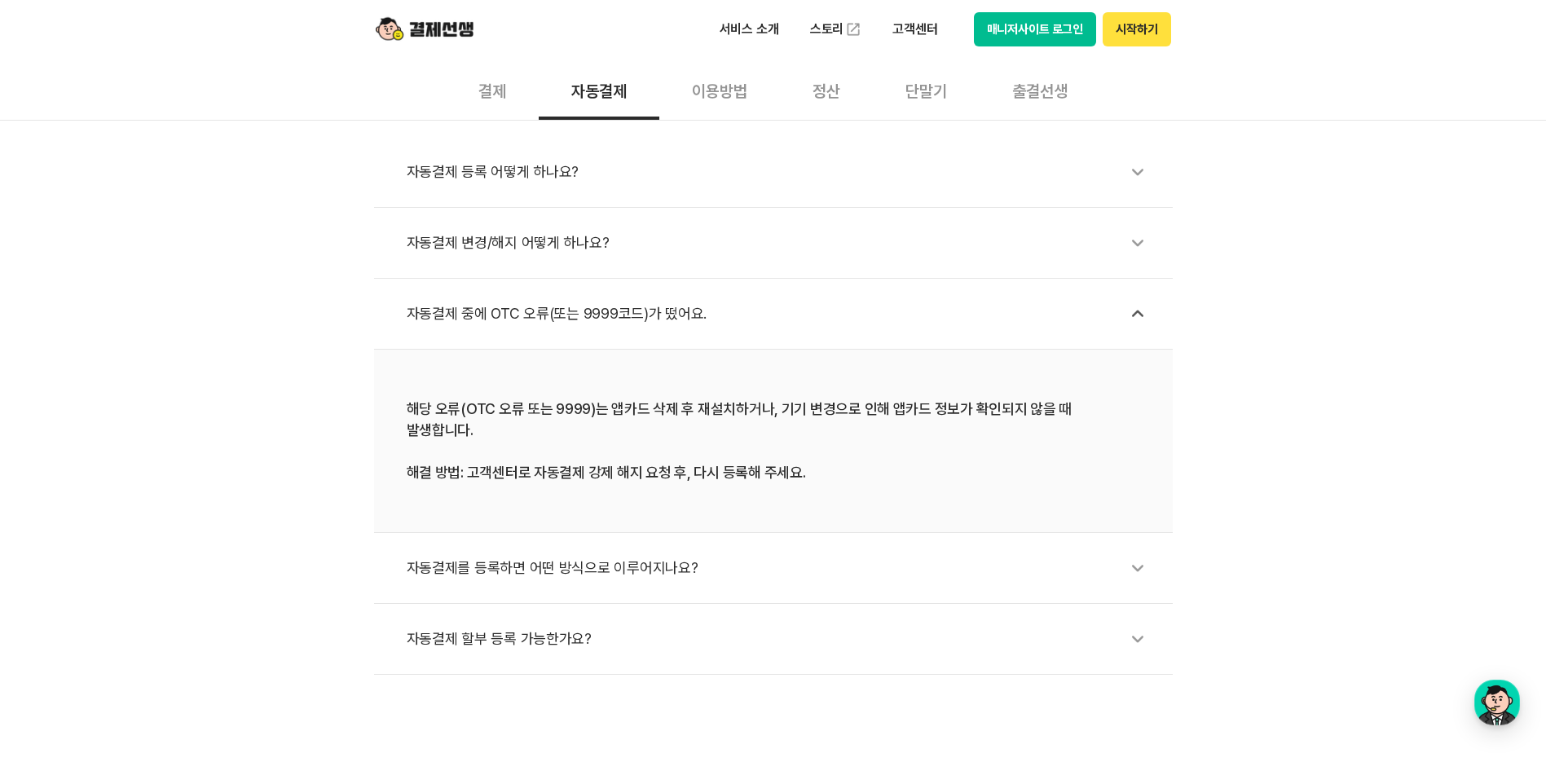
scroll to position [570, 0]
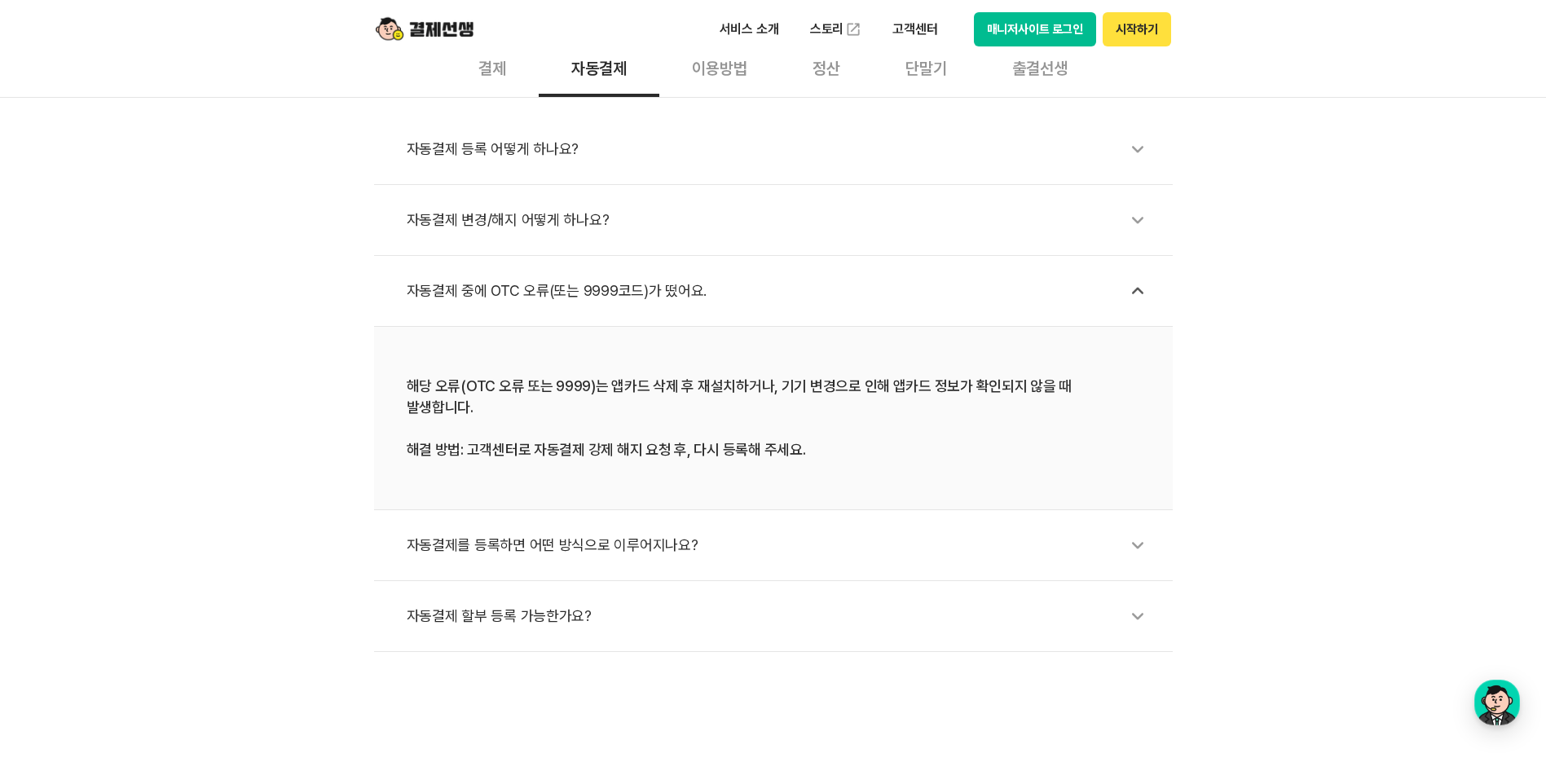
click at [608, 526] on div "자동결제를 등록하면 어떤 방식으로 이루어지나요?" at bounding box center [782, 545] width 750 height 38
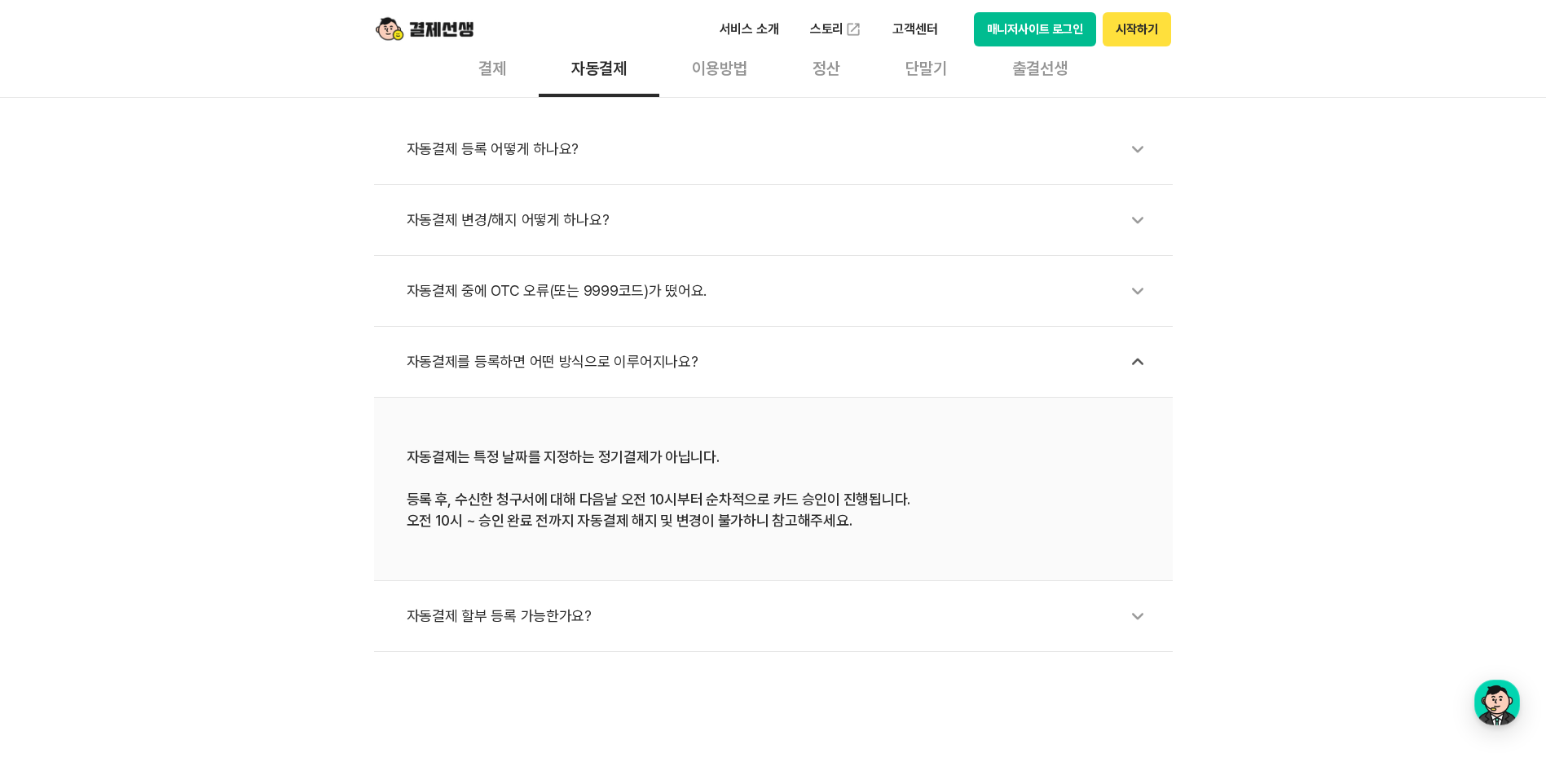
click at [537, 618] on div "자동결제 할부 등록 가능한가요?" at bounding box center [782, 616] width 750 height 38
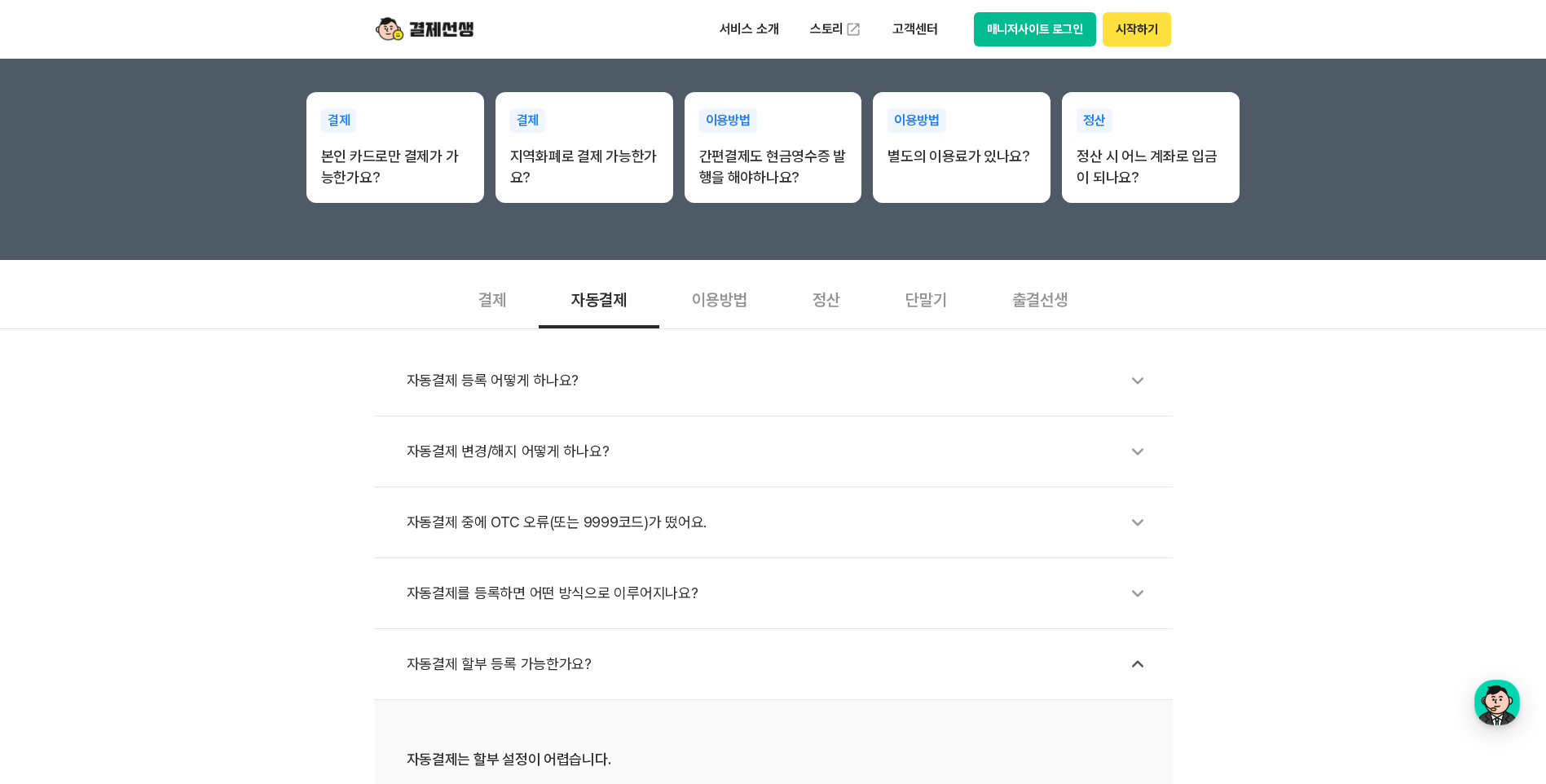
scroll to position [325, 0]
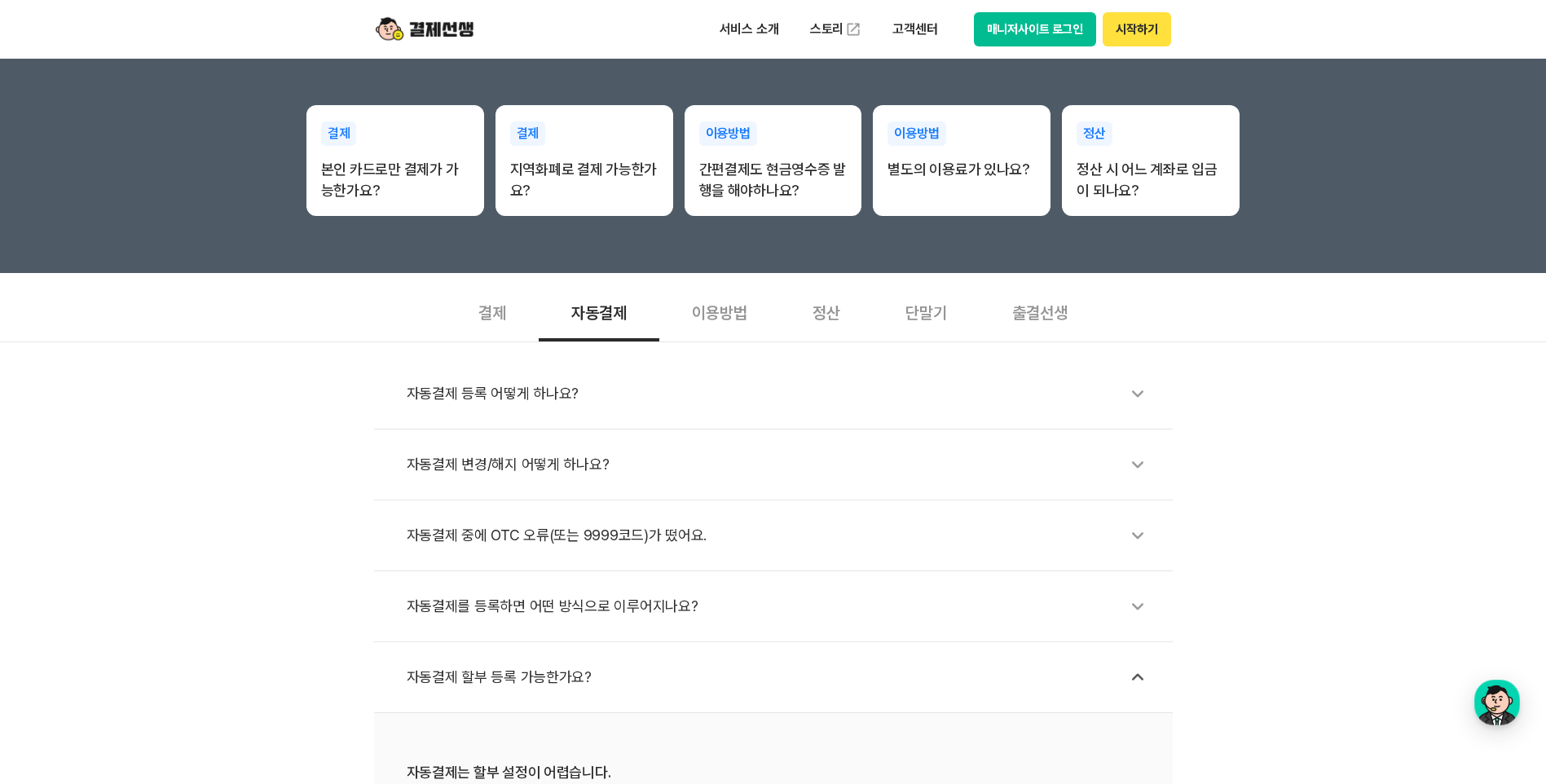
click at [493, 307] on div "결제" at bounding box center [492, 311] width 93 height 60
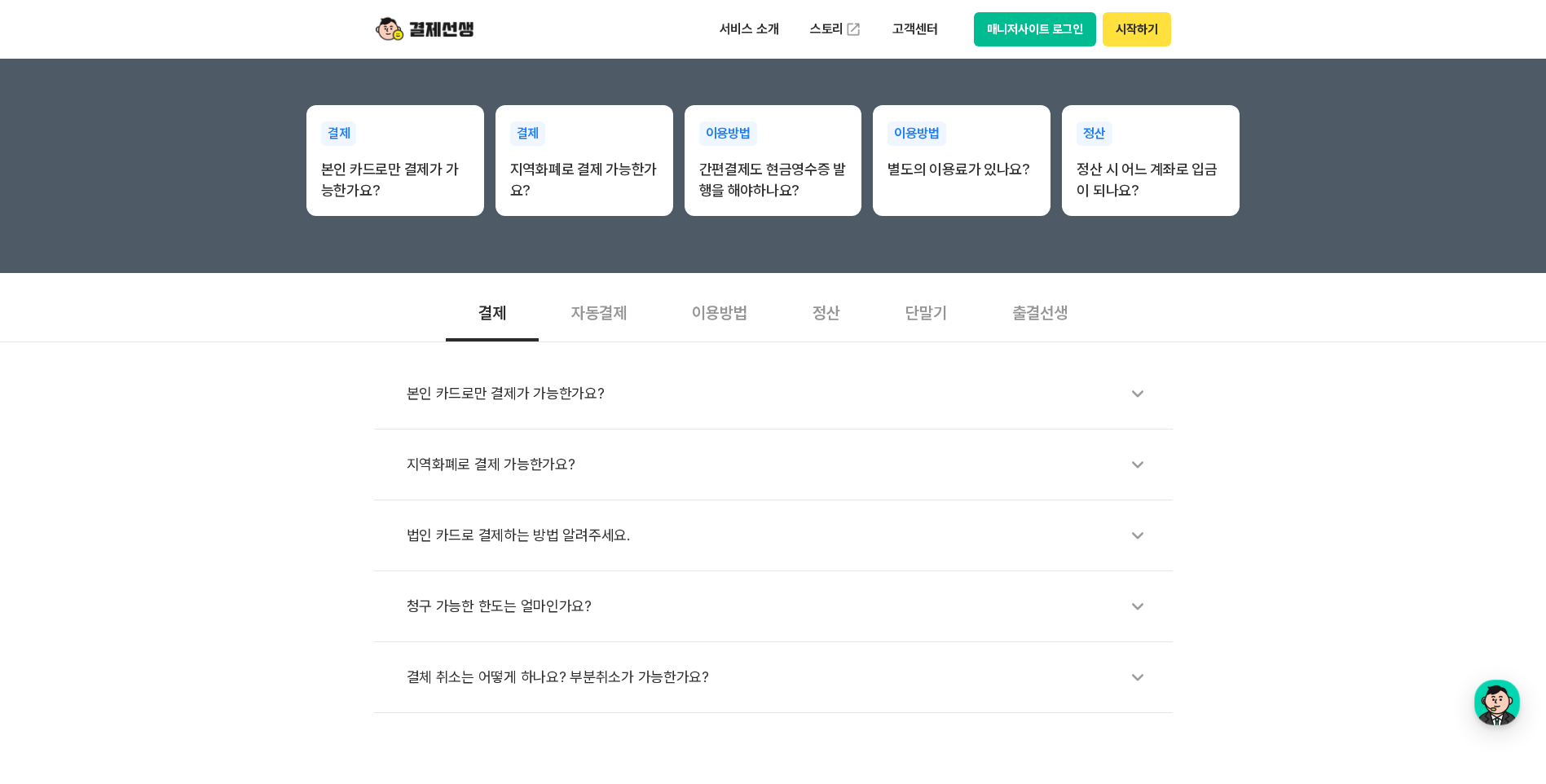
click at [838, 316] on div "정산" at bounding box center [826, 311] width 93 height 60
click at [543, 387] on div "정산 시 어느 계좌로 입금이 되나요?" at bounding box center [782, 394] width 750 height 38
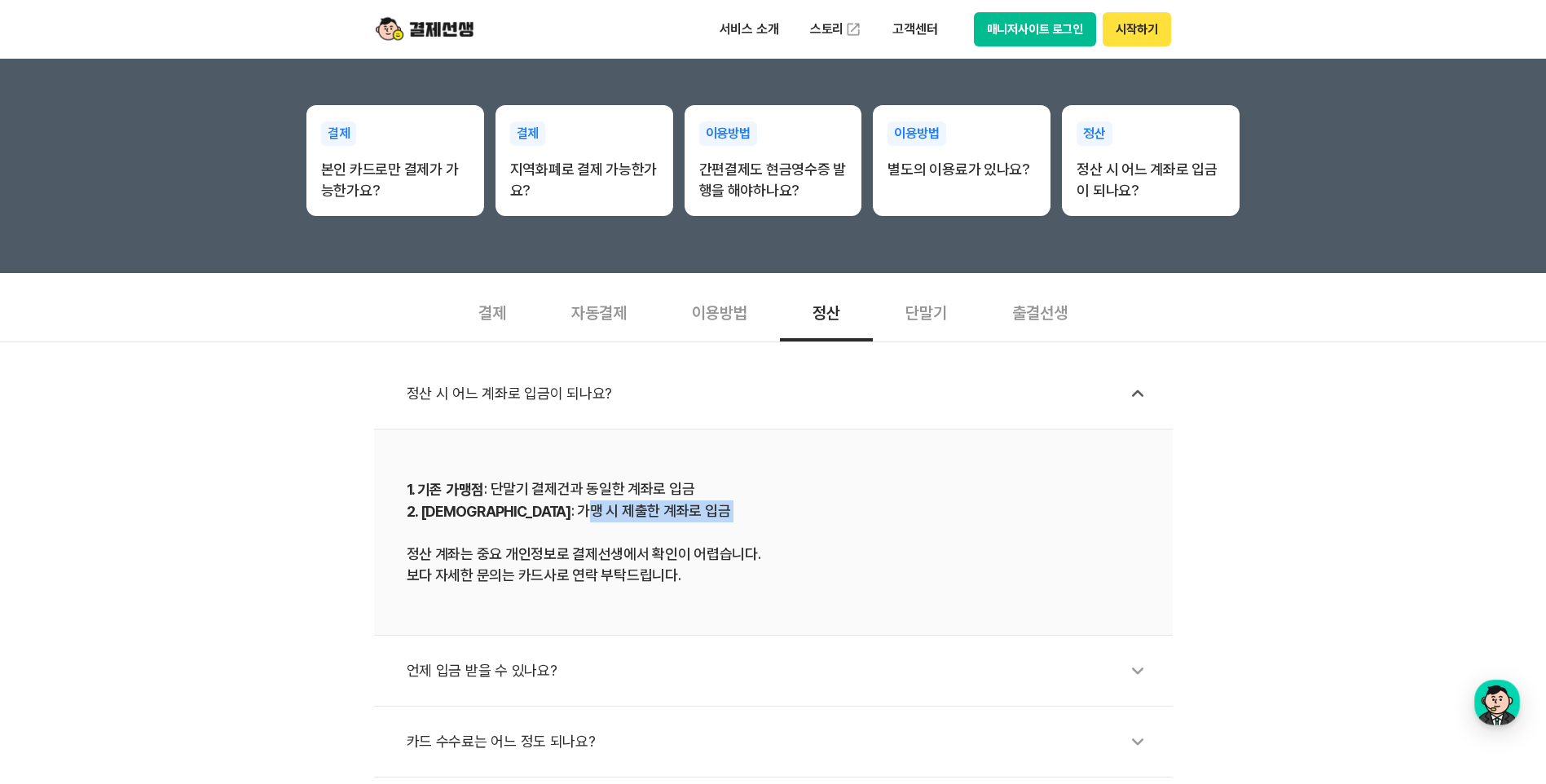
drag, startPoint x: 499, startPoint y: 509, endPoint x: 725, endPoint y: 531, distance: 227.1
click at [725, 531] on div "1. 기존 가맹점 : 단말기 결제건과 동일한 계좌로 입금 2. 신규 가맹점 : 가맹 시 제출한 계좌로 입금 정산 계좌는 중요 개인정보로 결제선…" at bounding box center [773, 532] width 733 height 108
drag, startPoint x: 725, startPoint y: 531, endPoint x: 580, endPoint y: 493, distance: 149.9
click at [580, 493] on div "1. 기존 가맹점 : 단말기 결제건과 동일한 계좌로 입금 2. 신규 가맹점 : 가맹 시 제출한 계좌로 입금 정산 계좌는 중요 개인정보로 결제선…" at bounding box center [773, 532] width 733 height 108
click at [534, 664] on div "언제 입금 받을 수 있나요?" at bounding box center [782, 671] width 750 height 38
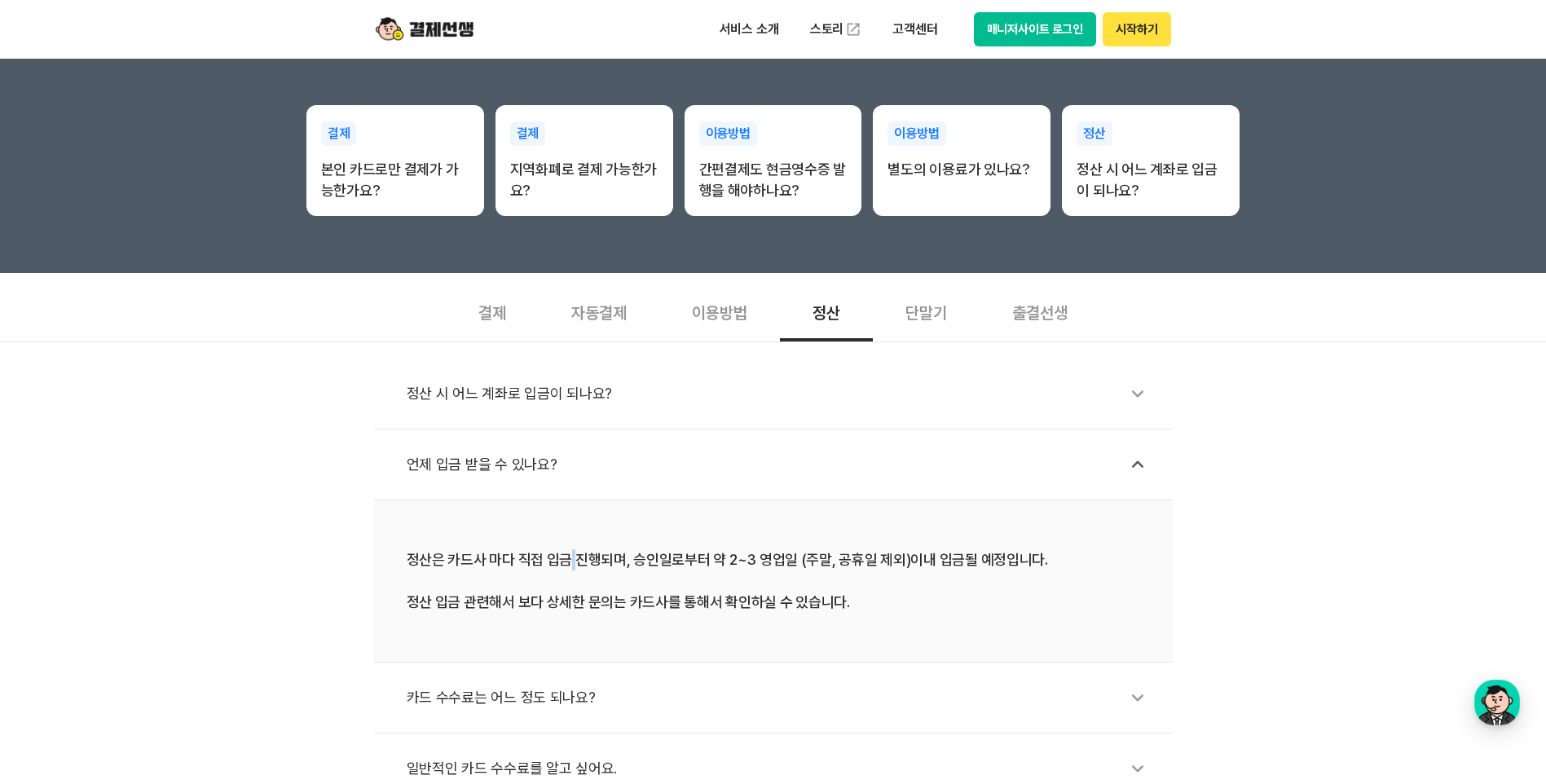
click at [571, 554] on div "정산은 카드사 마다 직접 입금 진행되며, 승인일로부터 약 2~3 영업일 (주말, 공휴일 제외)이내 입금될 예정입니다. 정산 입금 관련해서 보다…" at bounding box center [773, 581] width 733 height 64
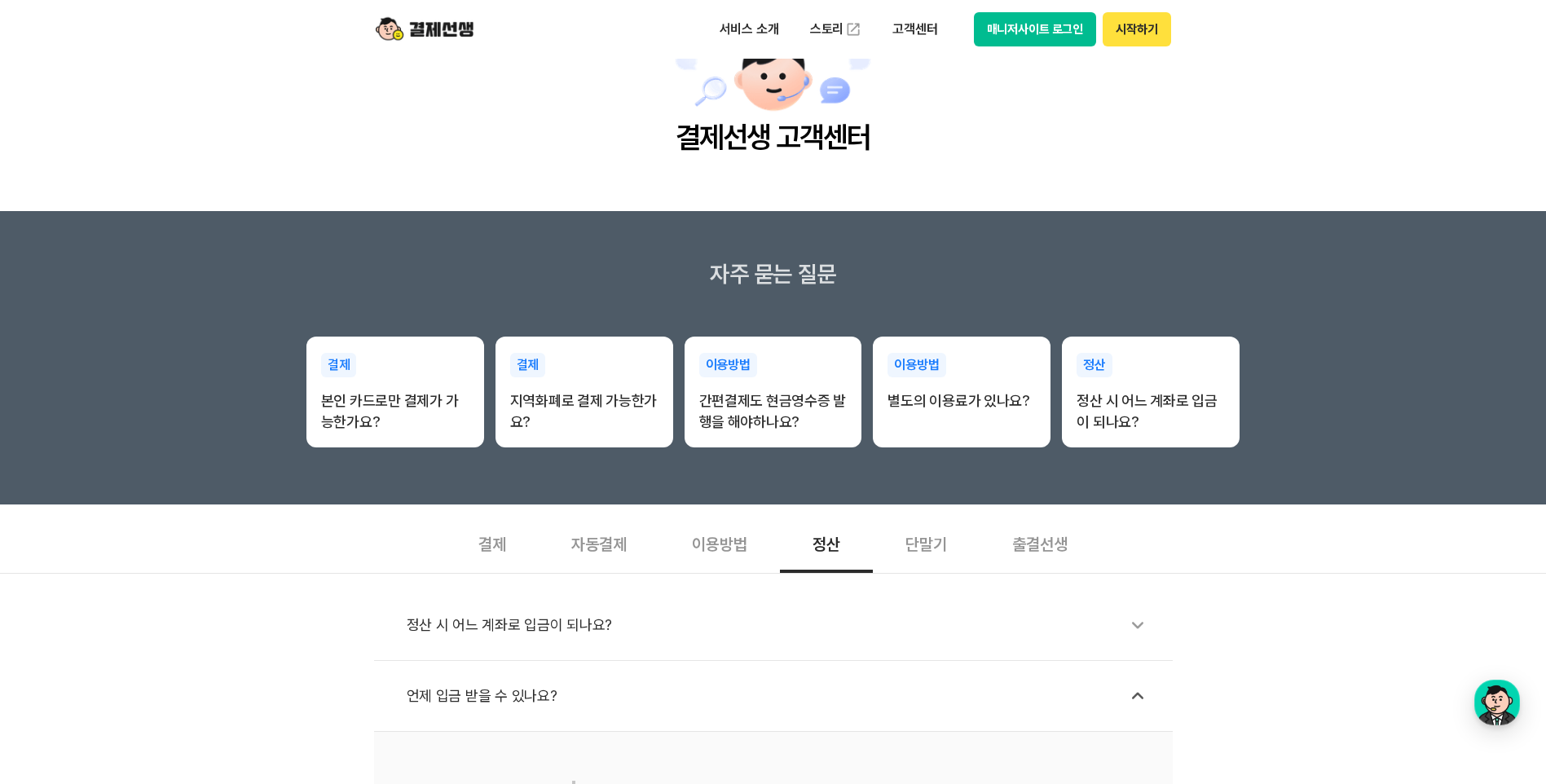
scroll to position [0, 0]
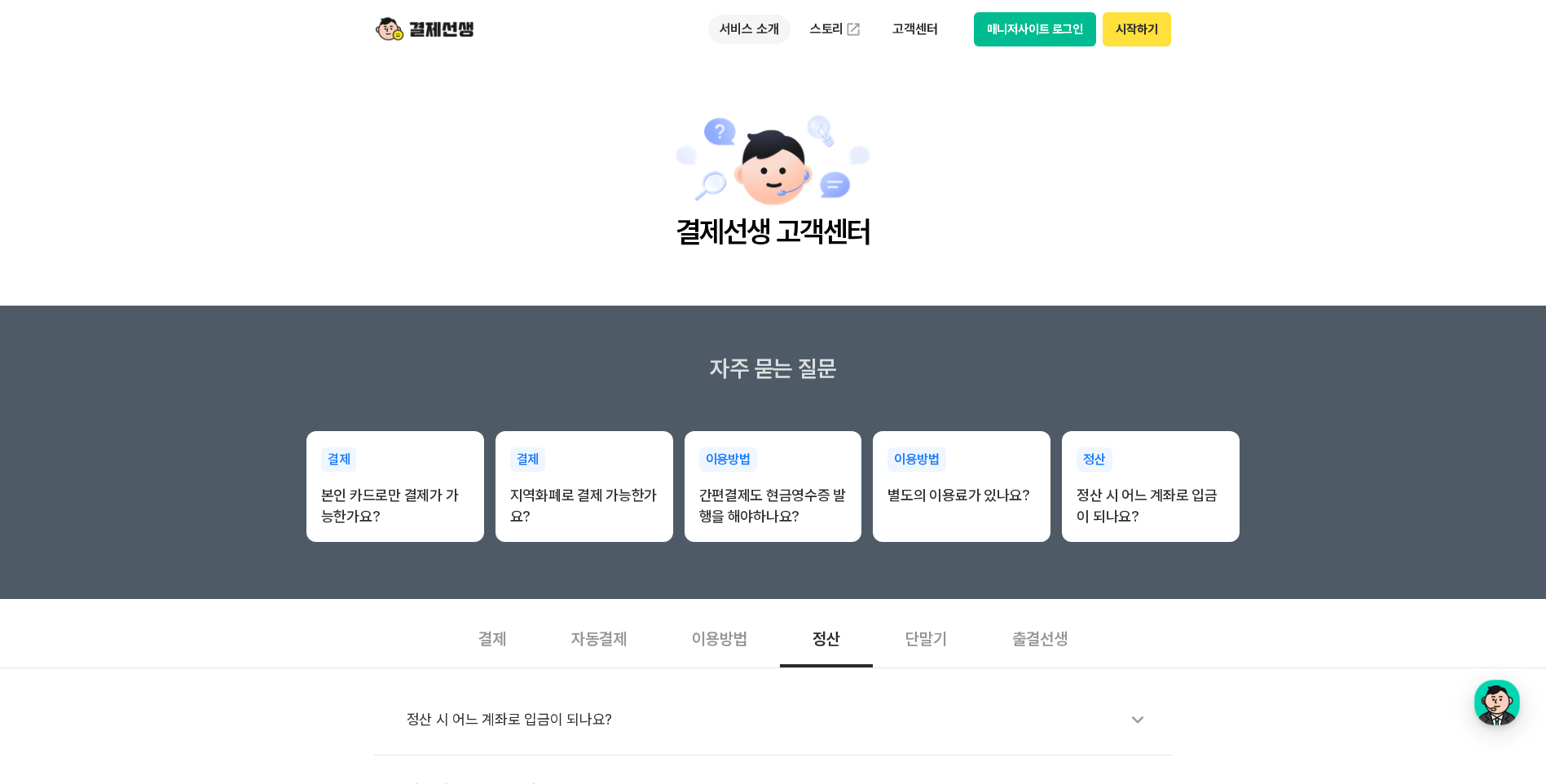
click at [742, 27] on p "서비스 소개" at bounding box center [749, 29] width 83 height 30
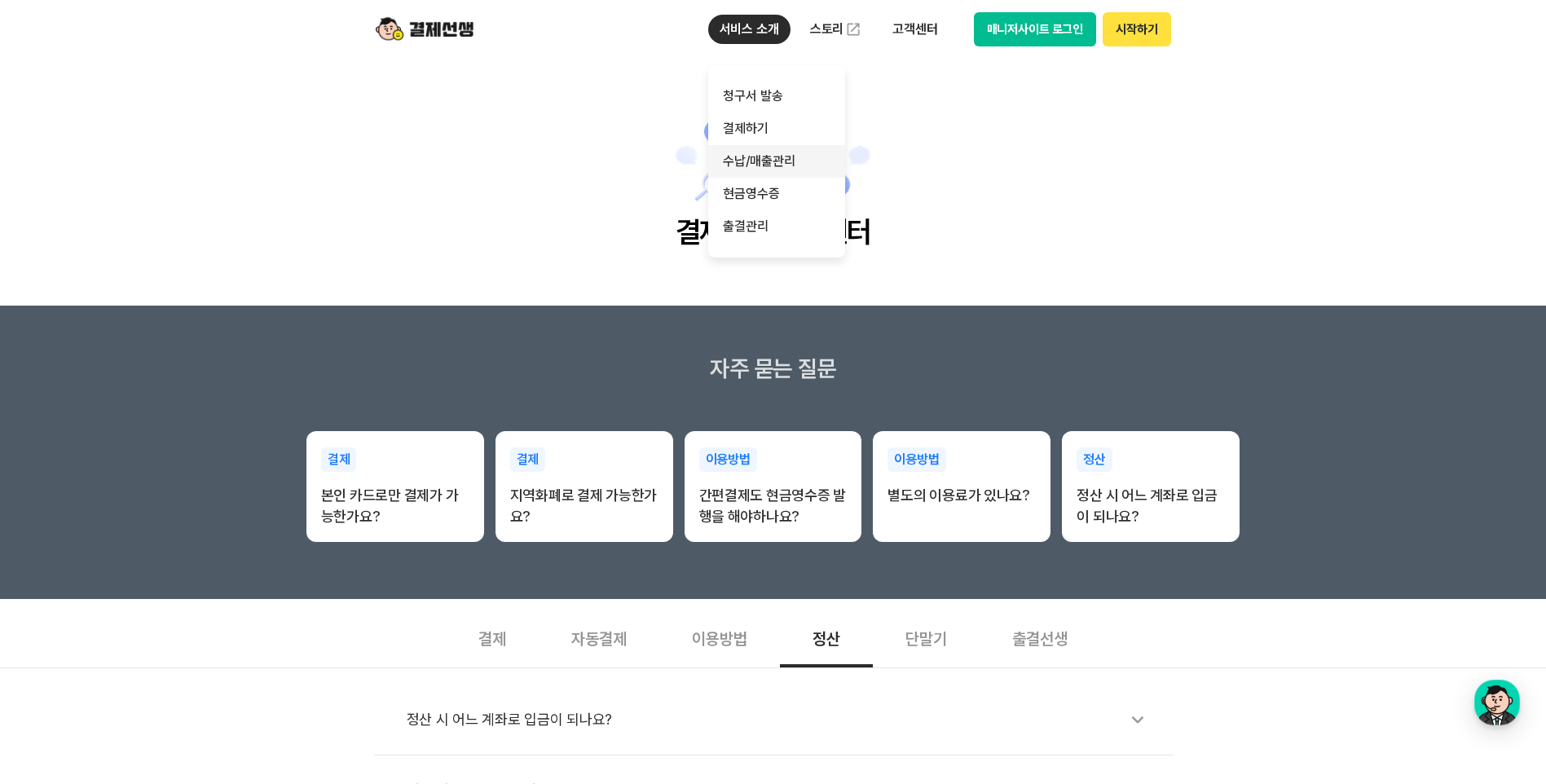
click at [782, 166] on link "수납/매출관리" at bounding box center [776, 161] width 137 height 32
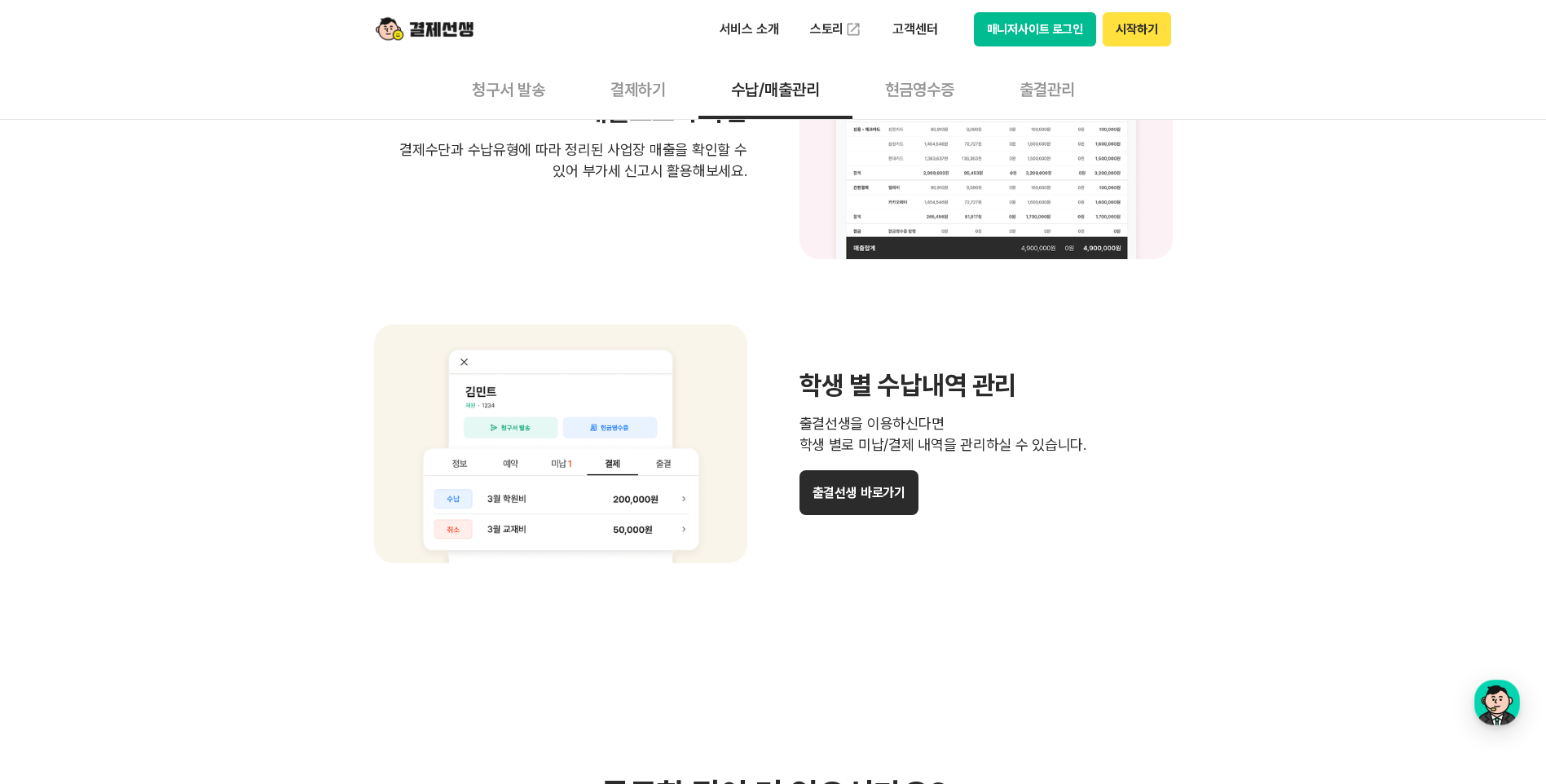
scroll to position [1466, 0]
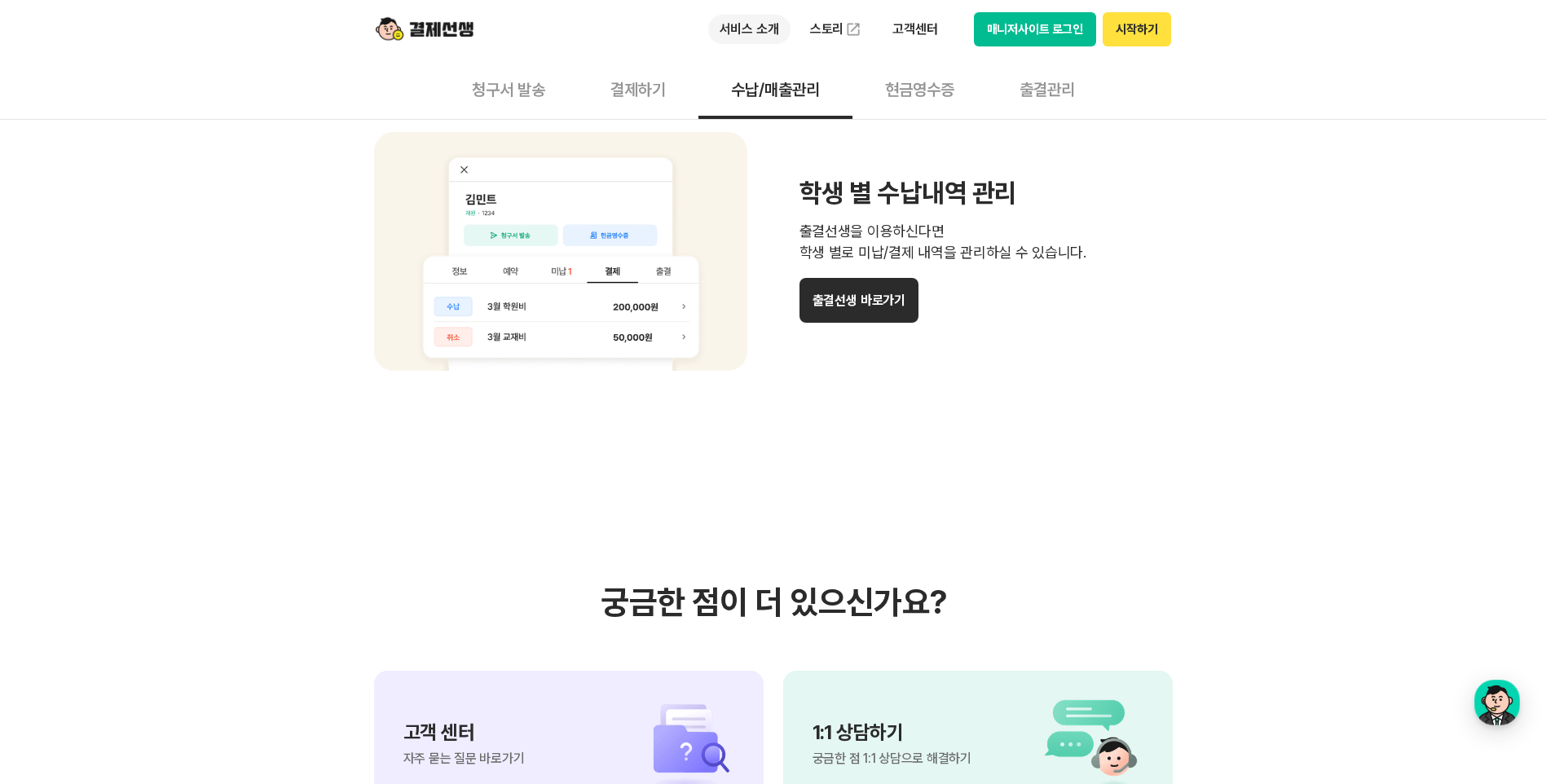
click at [737, 22] on p "서비스 소개" at bounding box center [749, 29] width 83 height 30
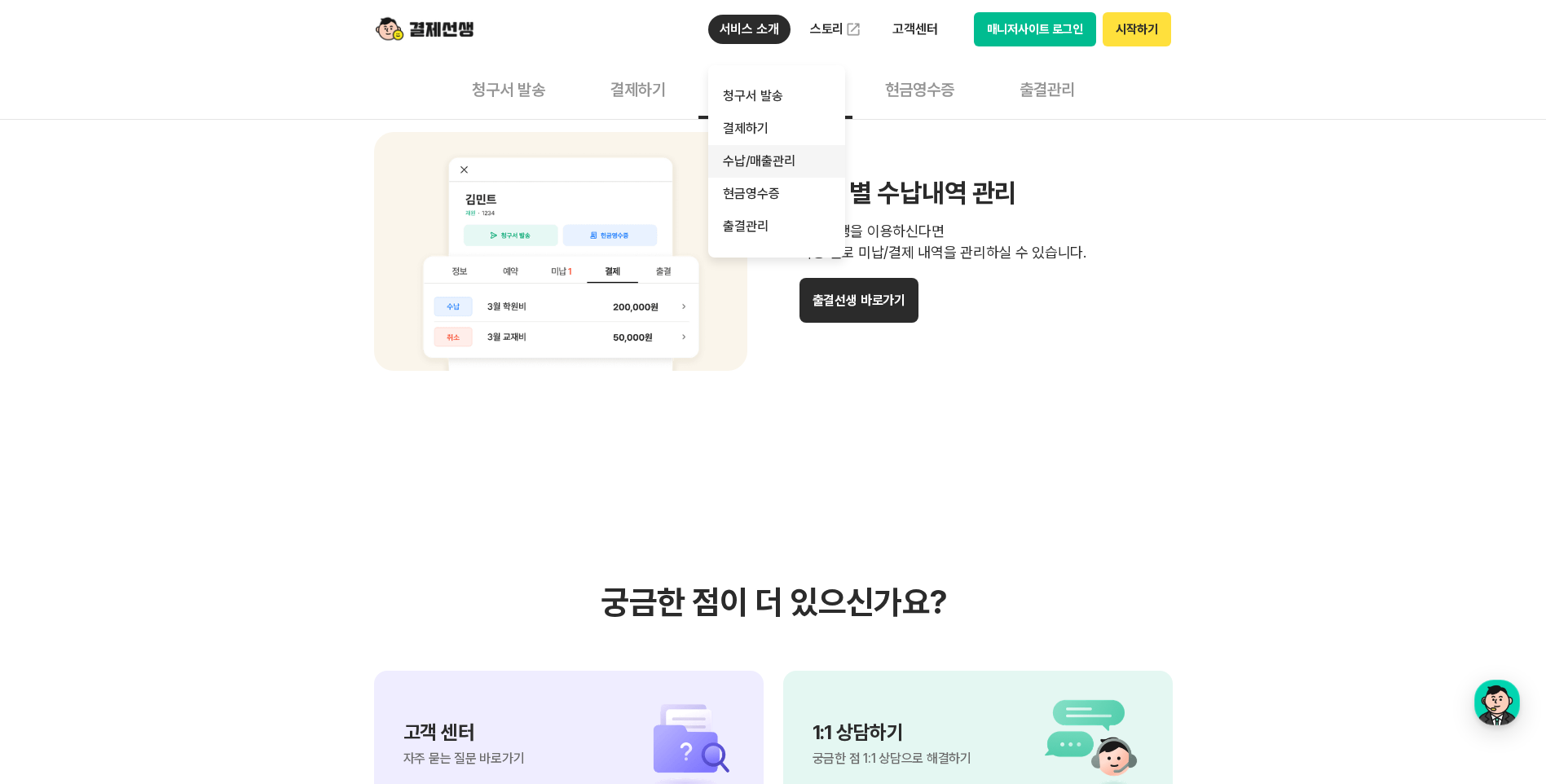
click at [777, 160] on link "수납/매출관리" at bounding box center [776, 161] width 137 height 32
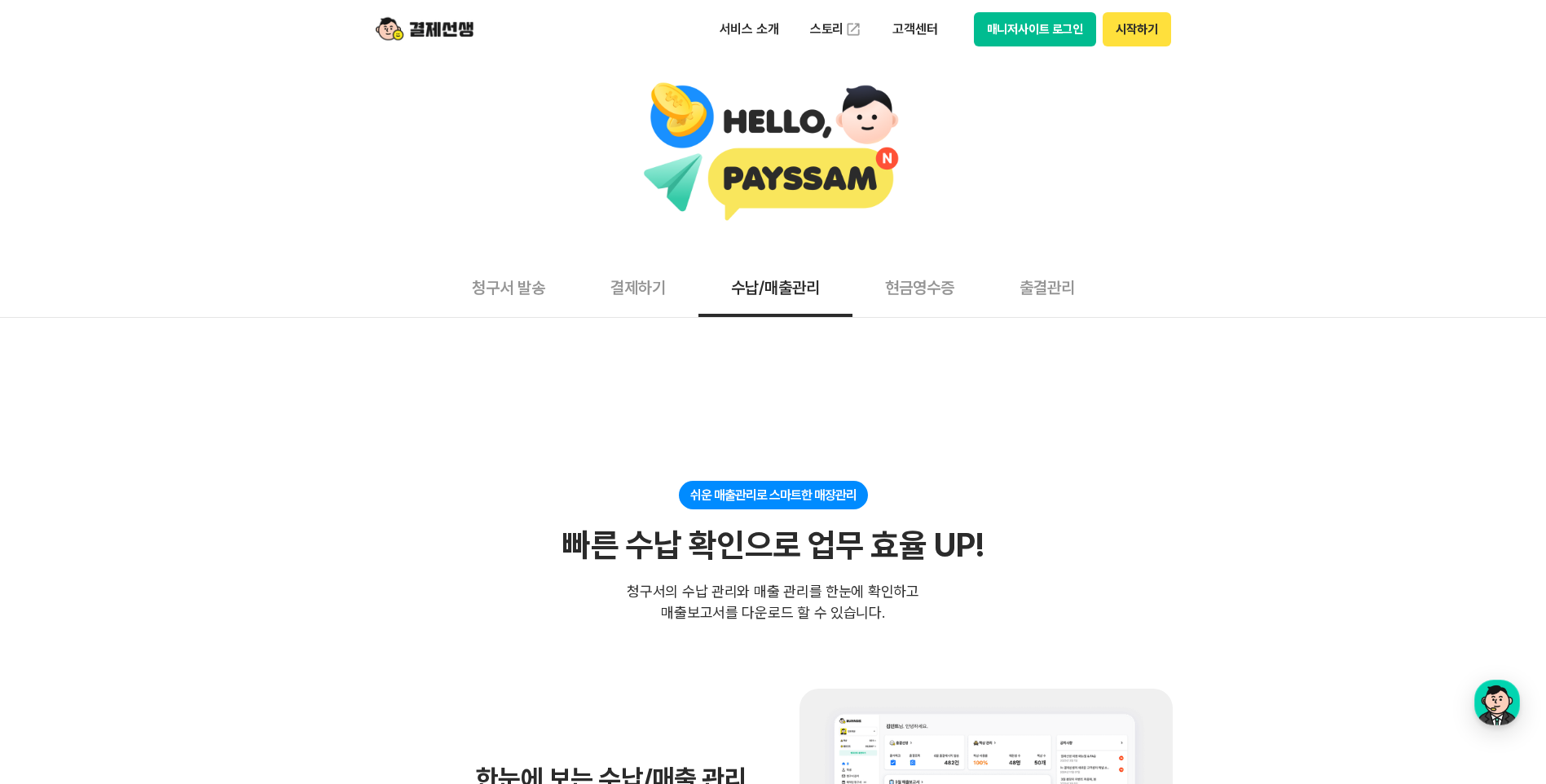
click at [619, 293] on button "결제하기" at bounding box center [638, 286] width 121 height 60
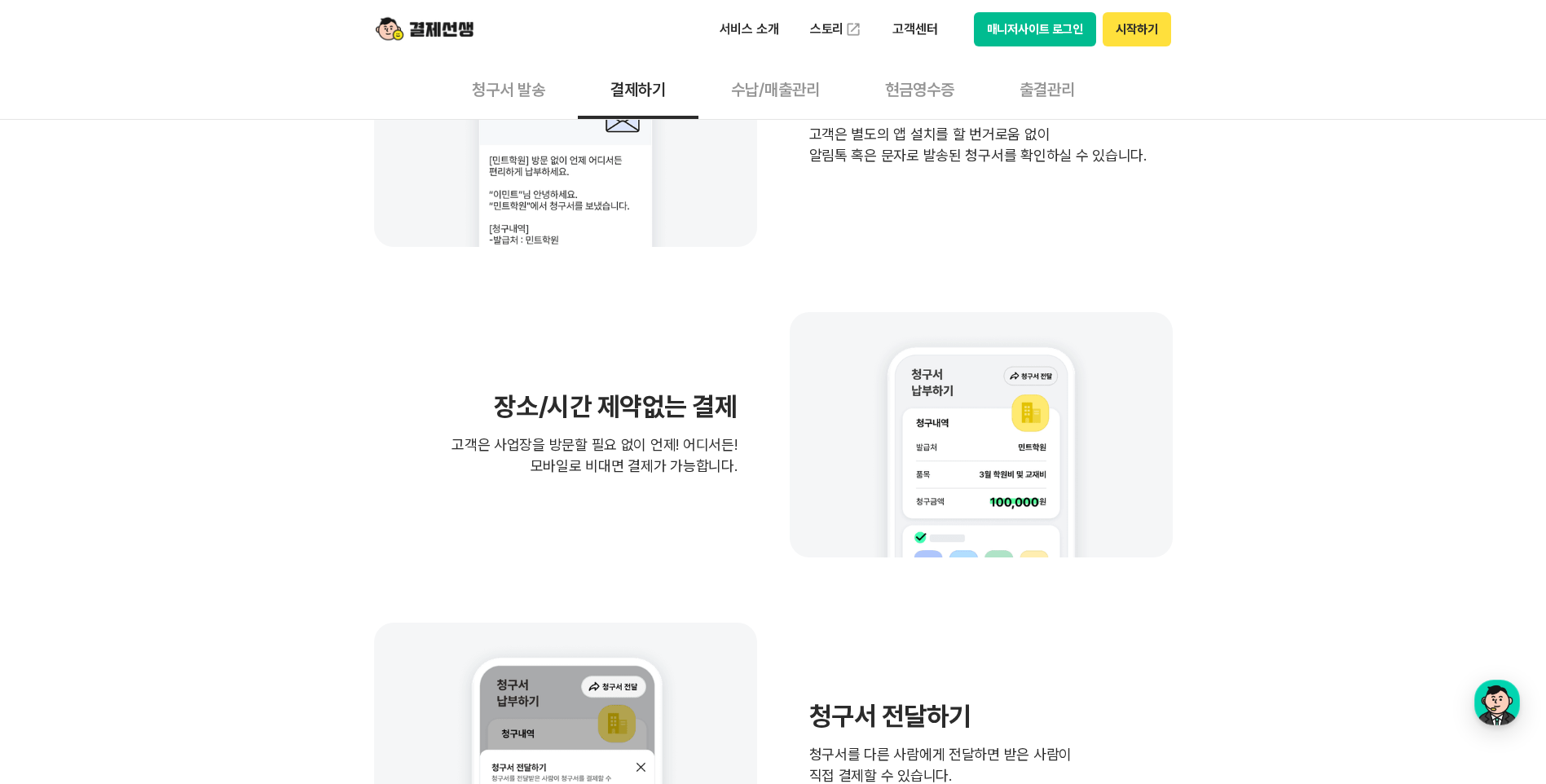
scroll to position [570, 0]
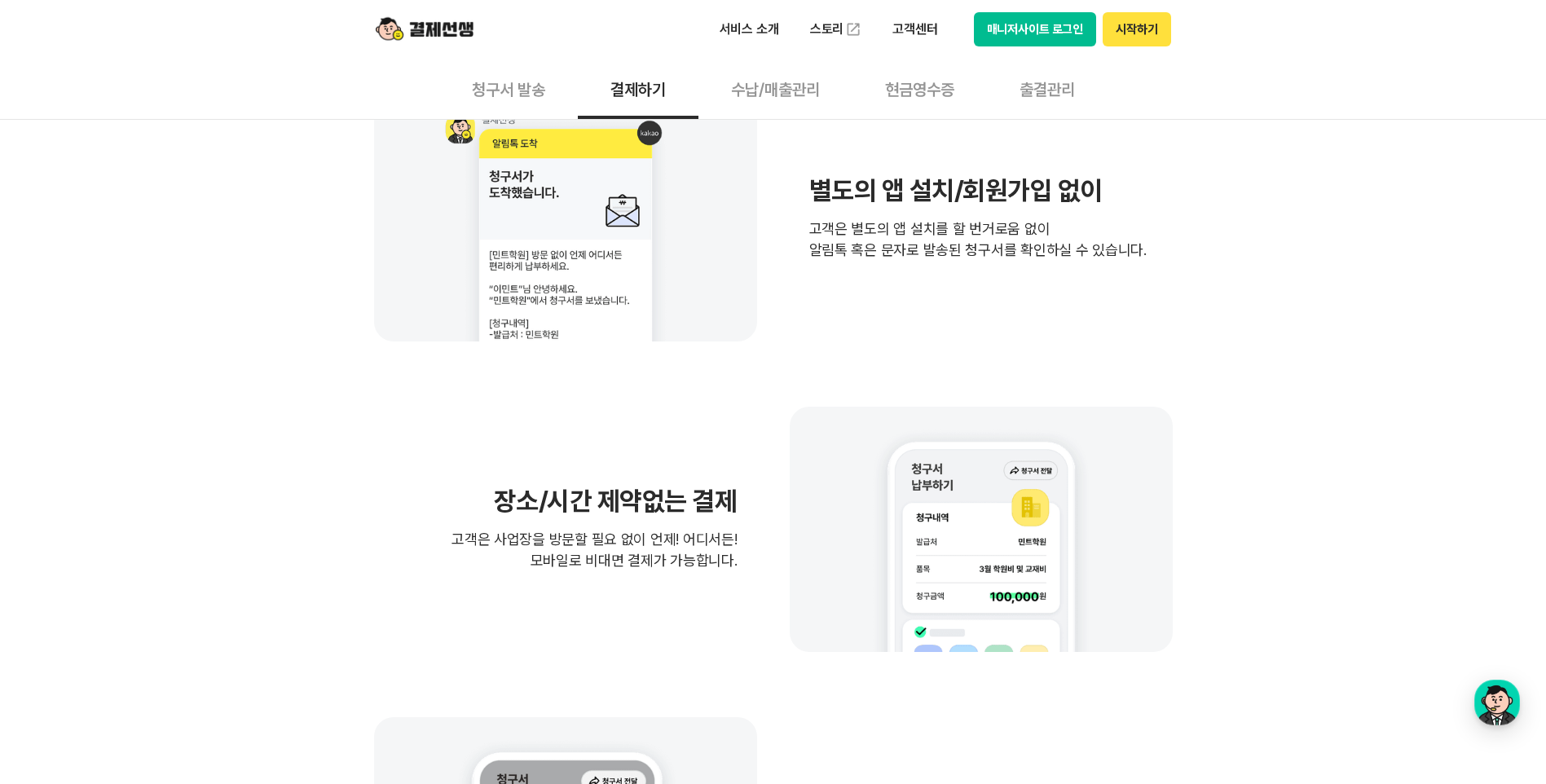
click at [473, 81] on button "청구서 발송" at bounding box center [508, 88] width 139 height 60
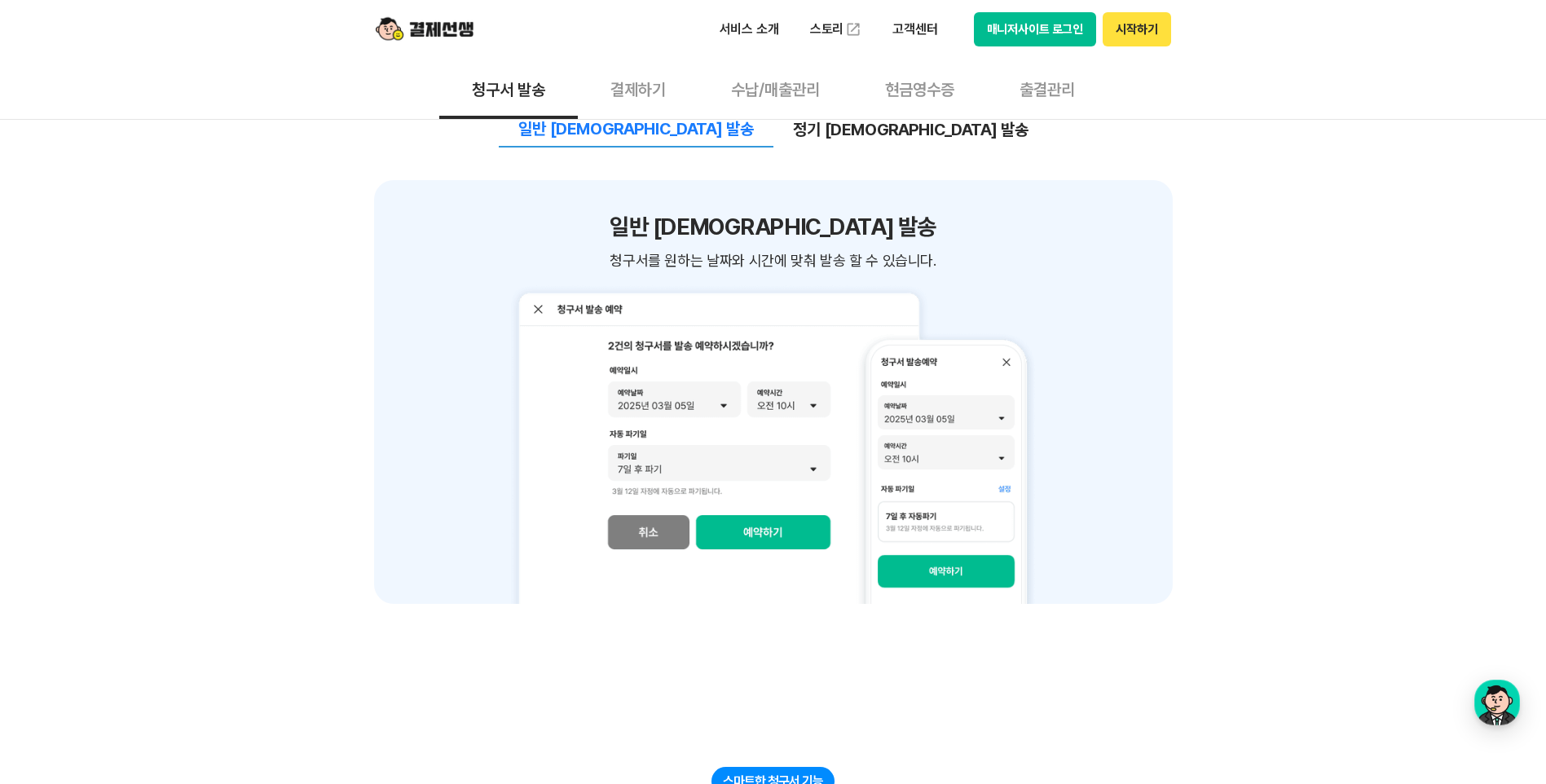
scroll to position [2036, 0]
